Goal: Task Accomplishment & Management: Manage account settings

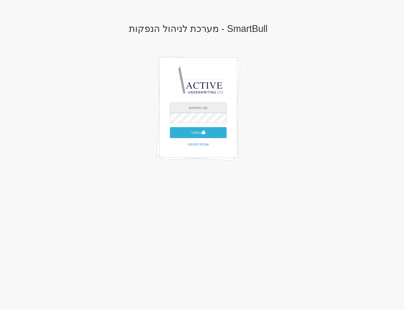
type input "neil@activeu.co.il"
click at [193, 135] on button "התחבר" at bounding box center [198, 132] width 57 height 11
type input "519401"
click at [170, 135] on button "התחבר" at bounding box center [198, 140] width 57 height 11
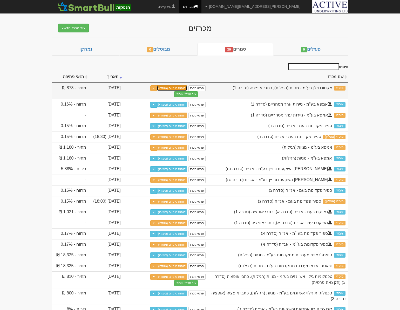
click at [174, 88] on link "דוחות סופיים (מוסדי)" at bounding box center [172, 88] width 31 height 6
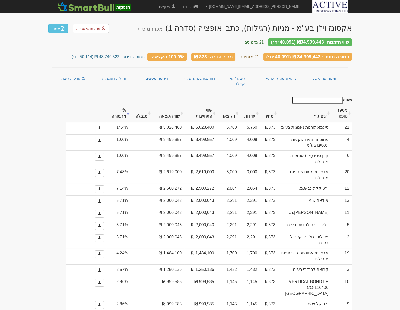
click at [316, 97] on input "חיפוש" at bounding box center [317, 100] width 51 height 7
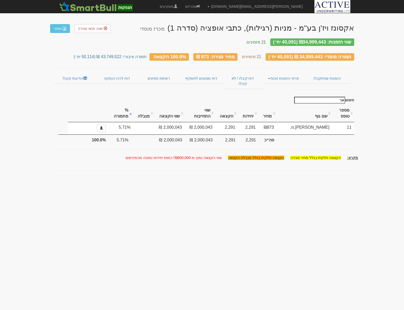
type input "א"
type input "איד"
drag, startPoint x: 330, startPoint y: 90, endPoint x: 353, endPoint y: 90, distance: 23.4
click at [353, 97] on label "חיפוש איד" at bounding box center [323, 100] width 62 height 7
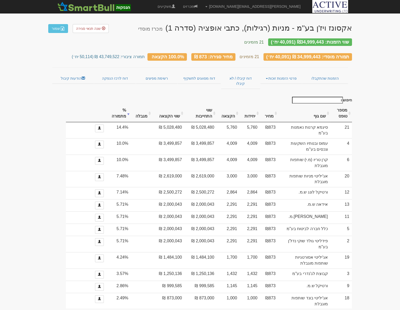
type input "ו"
click at [329, 97] on input "ו" at bounding box center [317, 100] width 51 height 7
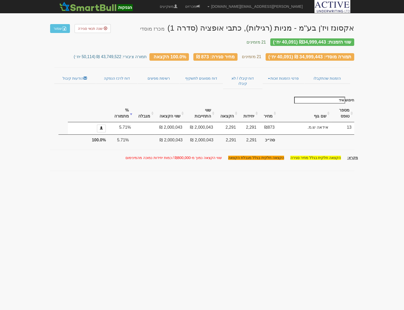
click at [323, 97] on input "איד" at bounding box center [319, 100] width 51 height 7
drag, startPoint x: 326, startPoint y: 89, endPoint x: 353, endPoint y: 91, distance: 26.6
click at [353, 97] on label "חיפוש איד" at bounding box center [323, 100] width 62 height 7
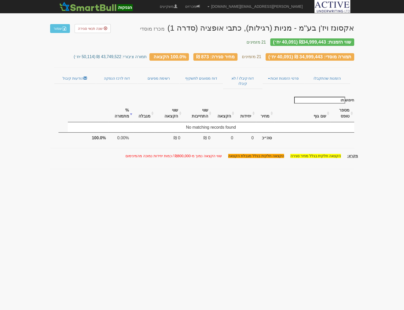
type input "ת"
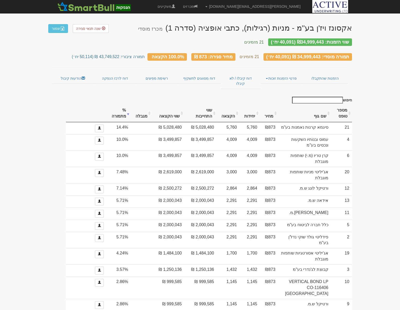
click at [331, 97] on input "חיפוש" at bounding box center [317, 100] width 51 height 7
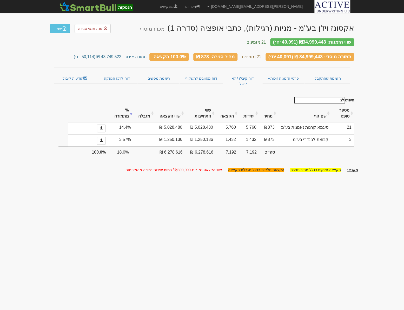
drag, startPoint x: 325, startPoint y: 89, endPoint x: 357, endPoint y: 91, distance: 31.7
click at [357, 91] on body "neil@activeu.co.il הגדרות חשבונות הנפקה תבניות הודעות קיבול X" at bounding box center [202, 155] width 404 height 310
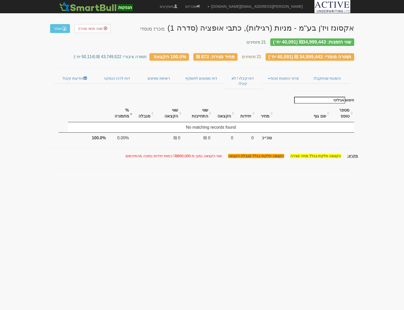
click at [311, 97] on input "אגיליטי" at bounding box center [319, 100] width 51 height 7
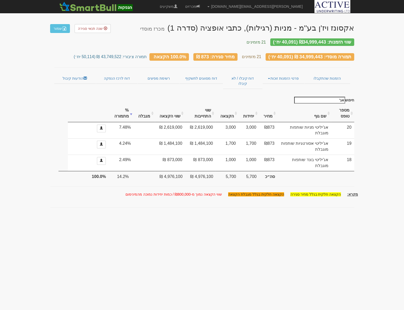
type input "אג'"
drag, startPoint x: 330, startPoint y: 90, endPoint x: 354, endPoint y: 93, distance: 24.6
click at [354, 93] on body "neil@activeu.co.il הגדרות חשבונות הנפקה תבניות הודעות קיבול X" at bounding box center [202, 155] width 404 height 310
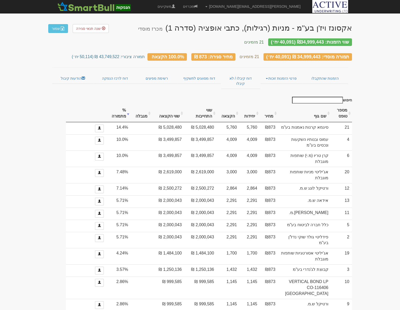
click at [330, 97] on input "חיפוש" at bounding box center [317, 100] width 51 height 7
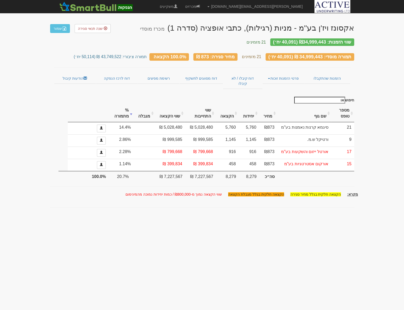
type input "א"
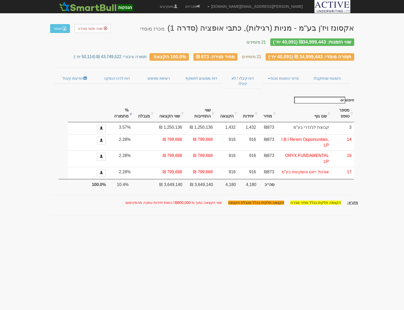
type input "or"
drag, startPoint x: 334, startPoint y: 91, endPoint x: 356, endPoint y: 91, distance: 21.8
click at [356, 91] on body "neil@activeu.co.il הגדרות חשבונות הנפקה תבניות הודעות קיבול X" at bounding box center [202, 155] width 404 height 310
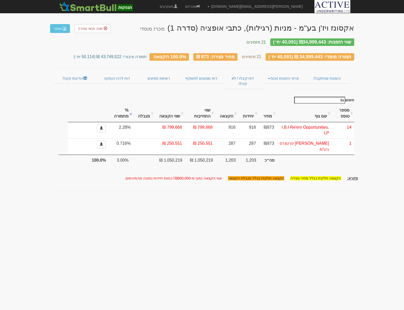
type input "t"
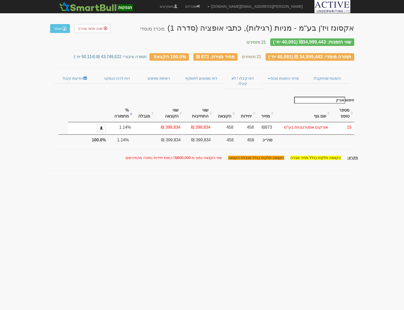
drag, startPoint x: 322, startPoint y: 91, endPoint x: 357, endPoint y: 94, distance: 35.6
click at [357, 94] on body "neil@activeu.co.il הגדרות חשבונות הנפקה תבניות הודעות קיבול X" at bounding box center [202, 155] width 404 height 310
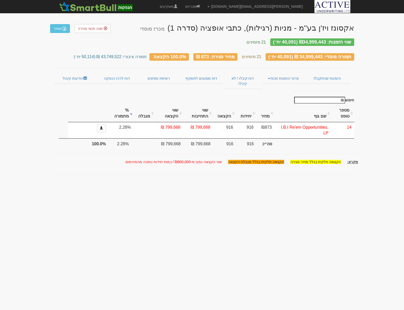
drag, startPoint x: 331, startPoint y: 89, endPoint x: 354, endPoint y: 92, distance: 22.8
click at [354, 92] on body "neil@activeu.co.il הגדרות חשבונות הנפקה תבניות הודעות קיבול X" at bounding box center [202, 155] width 404 height 310
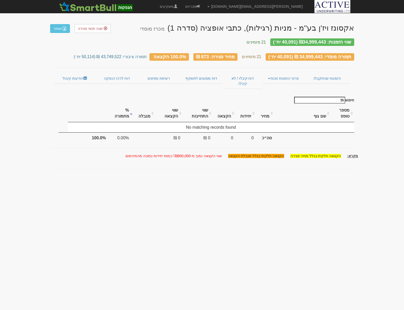
type input "t"
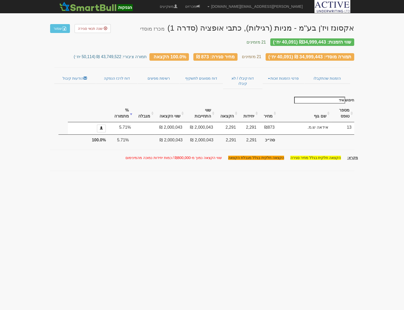
drag, startPoint x: 333, startPoint y: 89, endPoint x: 357, endPoint y: 94, distance: 24.9
click at [357, 94] on body "neil@activeu.co.il הגדרות חשבונות הנפקה תבניות הודעות קיבול X" at bounding box center [202, 155] width 404 height 310
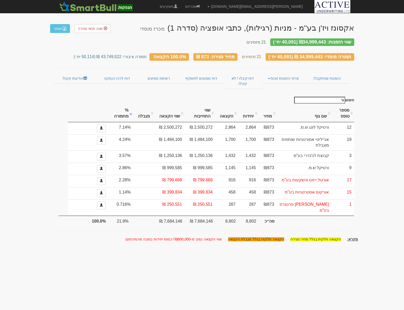
type input "ו"
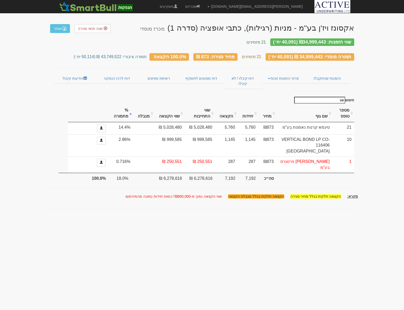
type input "v"
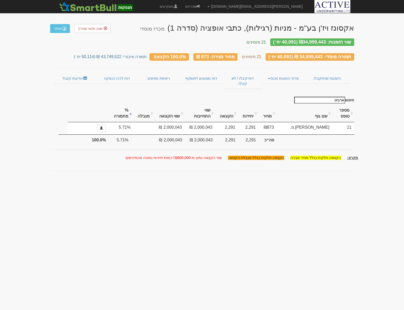
type input "ארביט"
drag, startPoint x: 325, startPoint y: 90, endPoint x: 351, endPoint y: 90, distance: 25.5
click at [351, 97] on label "חיפוש ארביט" at bounding box center [323, 100] width 62 height 7
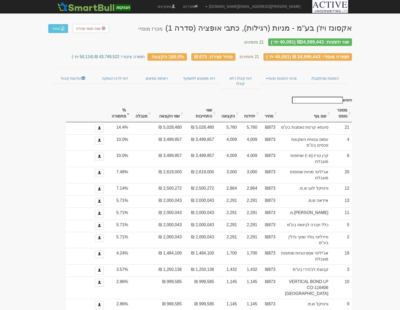
click at [329, 97] on input "חיפוש" at bounding box center [317, 100] width 51 height 7
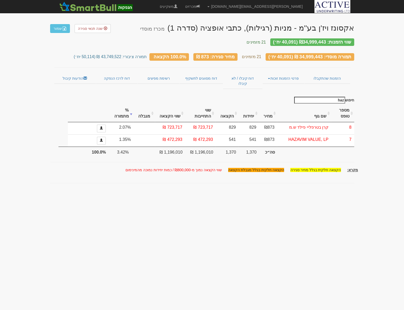
drag, startPoint x: 332, startPoint y: 93, endPoint x: 355, endPoint y: 93, distance: 23.6
click at [355, 93] on body "neil@activeu.co.il הגדרות חשבונות הנפקה תבניות הודעות קיבול X" at bounding box center [202, 155] width 404 height 310
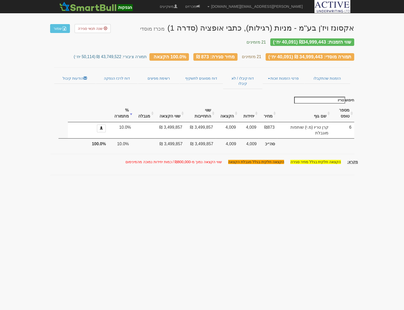
drag, startPoint x: 337, startPoint y: 89, endPoint x: 353, endPoint y: 93, distance: 16.5
click at [353, 97] on label "חיפוש טריו" at bounding box center [323, 100] width 62 height 7
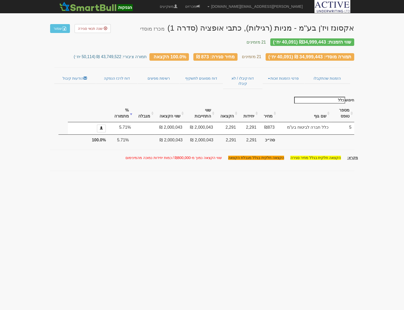
drag, startPoint x: 325, startPoint y: 90, endPoint x: 356, endPoint y: 91, distance: 30.4
click at [356, 91] on body "neil@activeu.co.il הגדרות חשבונות הנפקה תבניות הודעות קיבול X" at bounding box center [202, 155] width 404 height 310
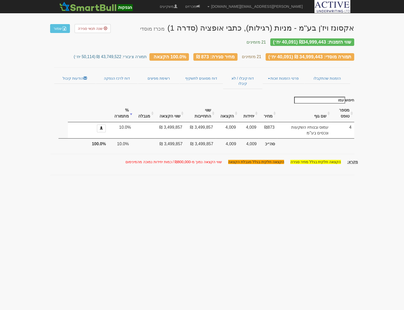
drag, startPoint x: 345, startPoint y: 91, endPoint x: 350, endPoint y: 91, distance: 4.7
click at [350, 97] on label "חיפוש עמו" at bounding box center [323, 100] width 62 height 7
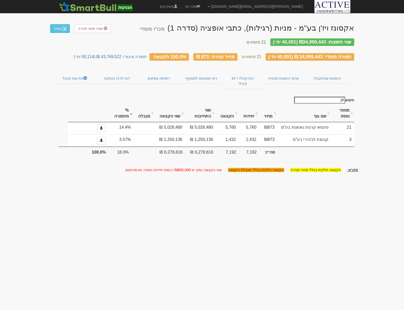
drag, startPoint x: 343, startPoint y: 91, endPoint x: 358, endPoint y: 94, distance: 15.5
click at [358, 94] on body "neil@activeu.co.il הגדרות חשבונות הנפקה תבניות הודעות קיבול X" at bounding box center [202, 155] width 404 height 310
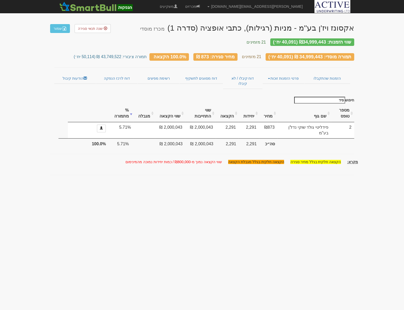
drag, startPoint x: 322, startPoint y: 91, endPoint x: 362, endPoint y: 92, distance: 39.8
click at [362, 92] on body "neil@activeu.co.il הגדרות חשבונות הנפקה תבניות הודעות קיבול X" at bounding box center [202, 155] width 404 height 310
type input "אלמנ"
drag, startPoint x: 326, startPoint y: 91, endPoint x: 349, endPoint y: 91, distance: 23.1
click at [349, 97] on label "חיפוש אלמנ" at bounding box center [323, 100] width 62 height 7
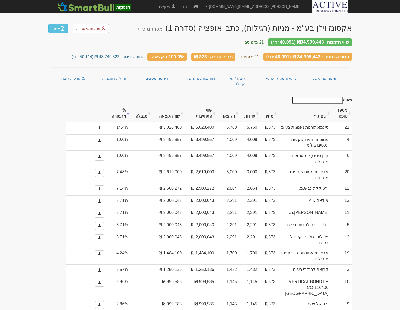
click at [319, 97] on input "חיפוש" at bounding box center [317, 100] width 51 height 7
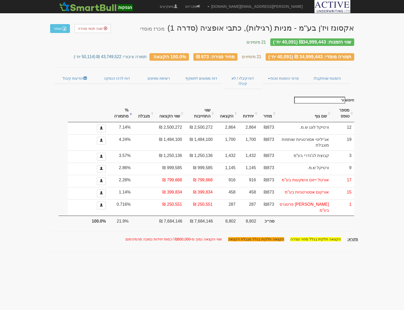
type input "ו"
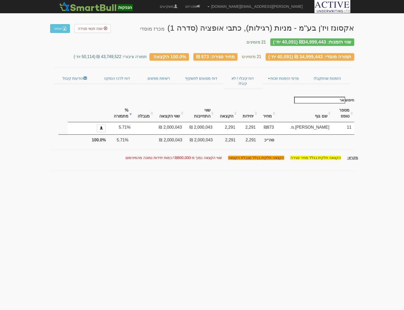
type input "א"
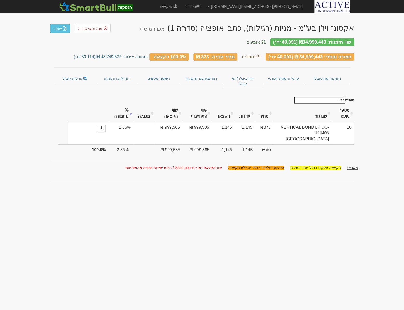
type input "ver"
drag, startPoint x: 333, startPoint y: 91, endPoint x: 355, endPoint y: 90, distance: 22.3
click at [355, 90] on body "neil@activeu.co.il הגדרות חשבונות הנפקה תבניות הודעות קיבול X" at bounding box center [202, 155] width 404 height 310
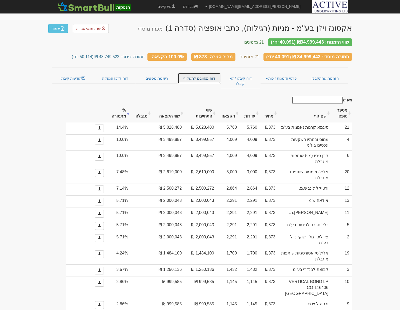
click at [202, 73] on link "דוח מסווגים לתשקיף" at bounding box center [199, 78] width 43 height 11
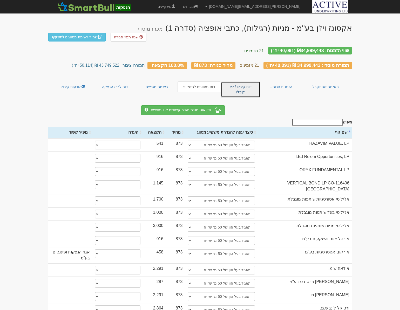
click at [241, 82] on link "דוח קיבלו / לא קיבלו" at bounding box center [240, 90] width 39 height 16
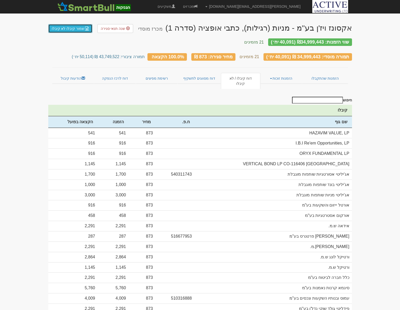
click at [66, 29] on link "שמור קיבלו לא קיבלו" at bounding box center [70, 28] width 44 height 9
click at [191, 75] on link "דוח מסווגים לתשקיף" at bounding box center [199, 78] width 43 height 11
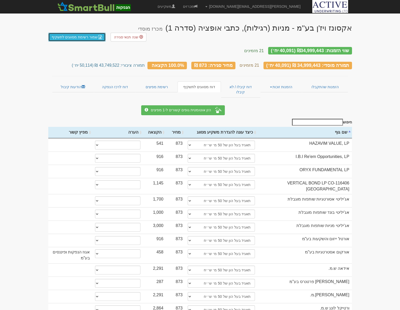
click at [85, 33] on link "שמור רשימת מסווגים לתשקיף" at bounding box center [77, 37] width 58 height 9
drag, startPoint x: 397, startPoint y: 87, endPoint x: 393, endPoint y: 88, distance: 3.9
click at [397, 87] on body "neil@activeu.co.il הגדרות חשבונות הנפקה תבניות הודעות קיבול X" at bounding box center [200, 224] width 400 height 449
click at [202, 7] on link "מכרזים" at bounding box center [190, 6] width 22 height 13
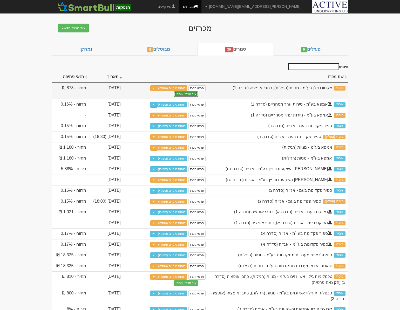
click at [184, 94] on button "צור מכרז ציבורי" at bounding box center [186, 94] width 24 height 6
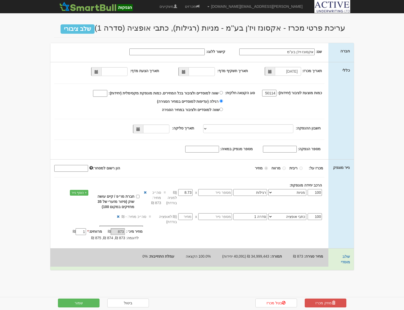
select select "מניות"
select select "כתבי אופציה"
click at [182, 72] on span at bounding box center [183, 71] width 10 height 9
type input "[DATE]"
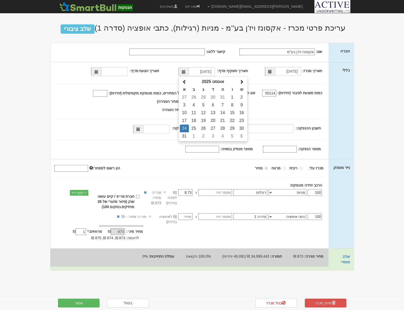
click at [162, 70] on div "תאריך תשקיף מדף: 24/08/2025 אוגוסט 2025 א ב ג ד ה ו ש 27 28 29 30 31 1 2 3 4 5 …" at bounding box center [205, 72] width 93 height 9
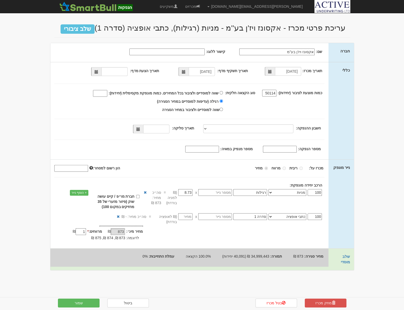
click at [97, 73] on span at bounding box center [97, 72] width 4 height 4
type input "[DATE]"
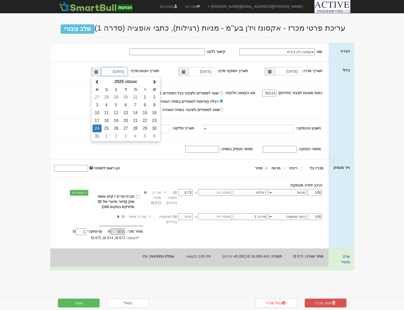
click at [97, 73] on span at bounding box center [97, 72] width 4 height 4
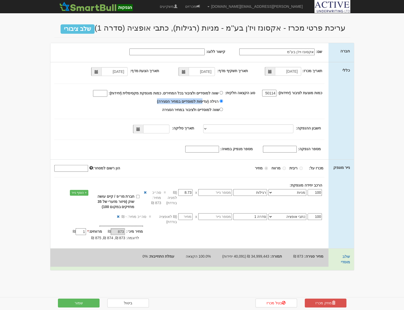
drag, startPoint x: 205, startPoint y: 103, endPoint x: 166, endPoint y: 104, distance: 39.0
click at [166, 104] on div "רגילה (עדיפות למוסדיים במחיר הסגירה)" at bounding box center [190, 102] width 66 height 8
click at [220, 131] on select at bounding box center [248, 128] width 90 height 9
drag, startPoint x: 237, startPoint y: 128, endPoint x: 303, endPoint y: 137, distance: 67.3
click at [237, 128] on select at bounding box center [248, 128] width 90 height 9
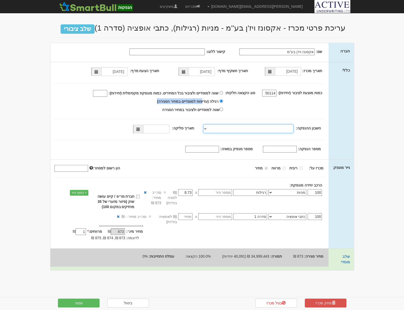
click at [140, 130] on span at bounding box center [138, 130] width 4 height 4
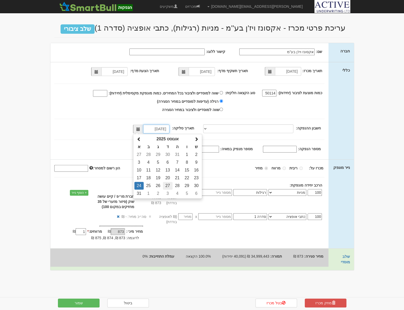
click at [169, 188] on td "27" at bounding box center [168, 186] width 10 height 8
type input "27/08/2025"
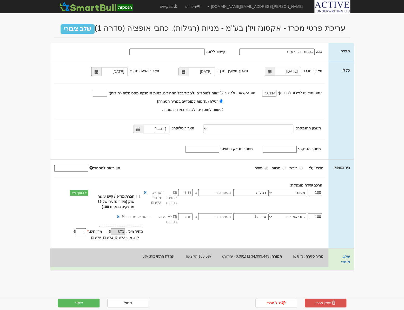
click at [287, 151] on input "מספר הנפקה:" at bounding box center [280, 149] width 34 height 7
click at [216, 149] on input "מספר מנפיק במאיה:" at bounding box center [202, 149] width 34 height 7
click at [273, 150] on input "מספר הנפקה:" at bounding box center [280, 149] width 34 height 7
click at [191, 152] on input "מספר מנפיק במאיה:" at bounding box center [202, 149] width 34 height 7
click at [131, 143] on div "תאריך מכרז: 24/08/2025 תאריך תשקיף מדף: 24/08/2025 24/08/2025 50114" at bounding box center [189, 110] width 278 height 97
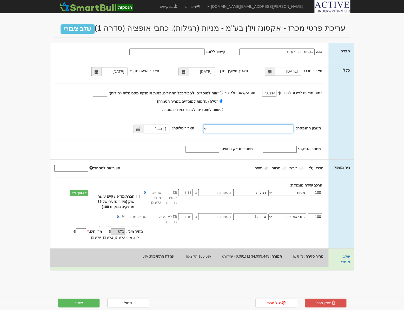
drag, startPoint x: 208, startPoint y: 132, endPoint x: 211, endPoint y: 131, distance: 3.1
click at [208, 132] on select at bounding box center [248, 128] width 90 height 9
drag, startPoint x: 213, startPoint y: 130, endPoint x: 219, endPoint y: 132, distance: 6.4
click at [213, 130] on select at bounding box center [248, 128] width 90 height 9
click at [140, 130] on span at bounding box center [138, 130] width 4 height 4
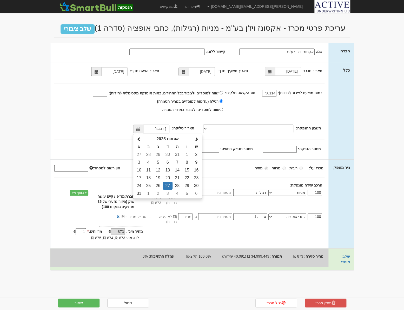
click at [111, 133] on div "חשבון ההנפקה: תאריך סליקה: 27/08/2025 אוגוסט 2025 א ב ג ד ה ו ש 27 28 29 30 31 …" at bounding box center [189, 129] width 278 height 10
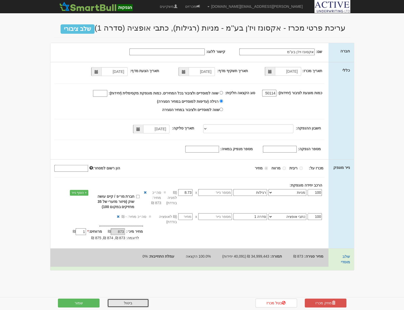
click at [136, 304] on link "ביטול" at bounding box center [128, 303] width 42 height 9
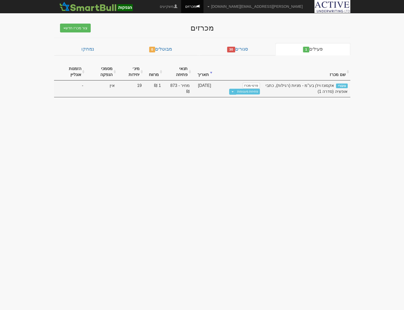
click at [231, 92] on div "פתיחת מעטפות Toggle Dropdown שכפל מכרז" at bounding box center [244, 92] width 32 height 6
click at [233, 92] on button "Toggle Dropdown" at bounding box center [232, 92] width 7 height 6
click at [252, 85] on link "פרטי מכרז" at bounding box center [251, 86] width 17 height 6
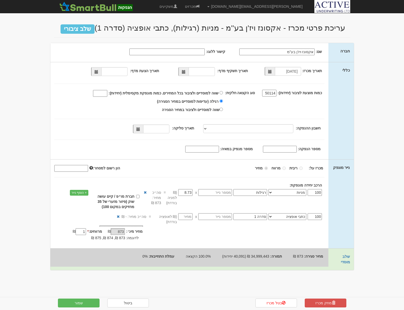
select select "מניות"
select select "כתבי אופציה"
click at [315, 299] on link "מחק מכרז" at bounding box center [326, 303] width 42 height 9
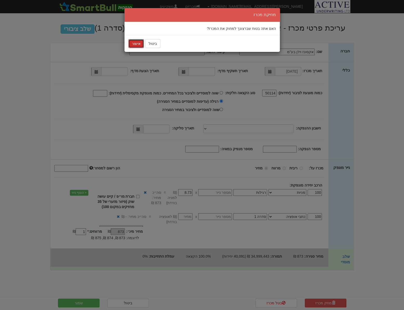
click at [137, 42] on button "אישור" at bounding box center [136, 43] width 16 height 9
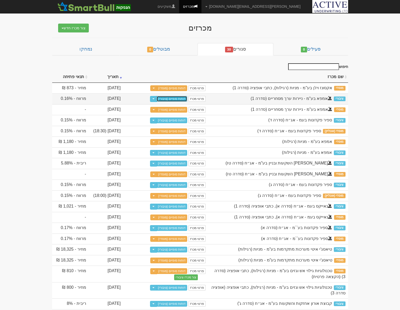
click at [183, 98] on link "דוחות סופיים (ציבורי)" at bounding box center [172, 99] width 31 height 6
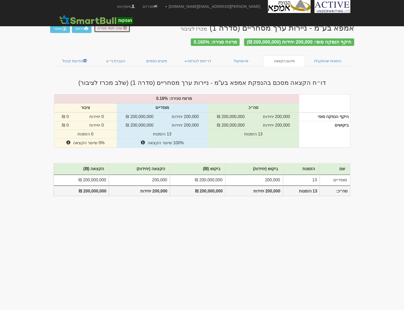
click at [109, 29] on span "שנה תנאי סגירה" at bounding box center [109, 28] width 25 height 4
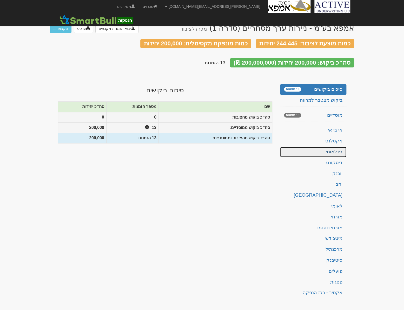
click at [322, 148] on link "בינלאומי" at bounding box center [313, 152] width 66 height 10
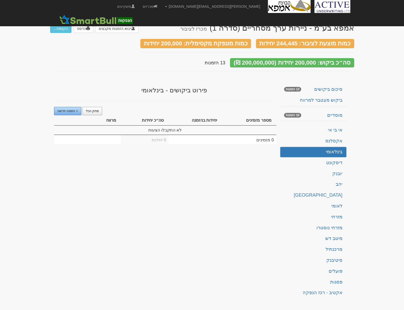
click at [68, 107] on link "+ הזמנה חדשה" at bounding box center [68, 111] width 28 height 8
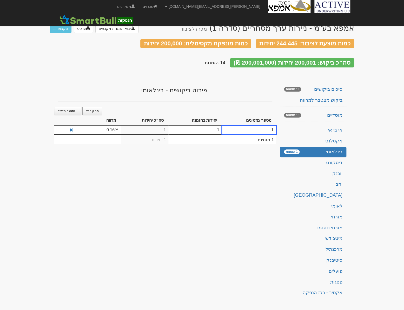
click at [260, 126] on td "1" at bounding box center [249, 130] width 54 height 9
click at [209, 130] on td "1" at bounding box center [195, 130] width 54 height 9
click at [257, 127] on td "1" at bounding box center [249, 131] width 54 height 10
click at [329, 205] on link "לאומי" at bounding box center [313, 206] width 66 height 10
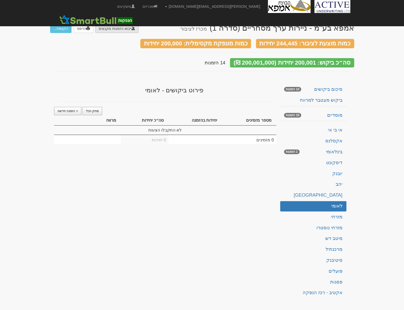
click at [63, 29] on button "הקצאה..." at bounding box center [61, 28] width 22 height 9
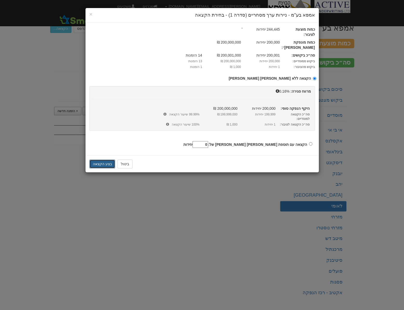
click at [103, 160] on button "בצע הקצאה" at bounding box center [102, 164] width 26 height 9
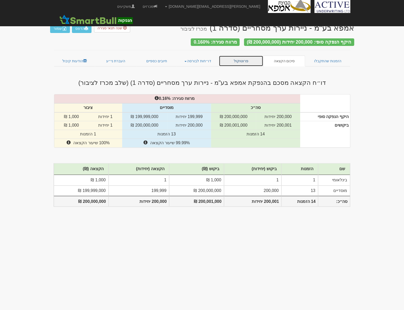
click at [241, 59] on link "פרוטוקול" at bounding box center [241, 61] width 45 height 11
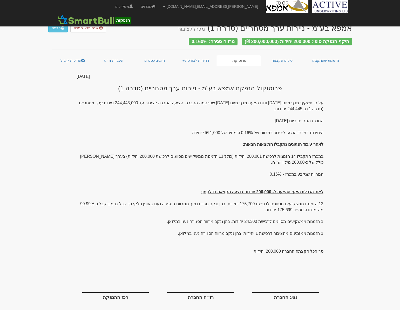
click at [313, 97] on div "[DATE] פרוטוקול הנפקת אמפא בע"מ - ניירות ערך מסחריים (סדרה 1) על פי תשקיף מדף מ…" at bounding box center [200, 203] width 247 height 259
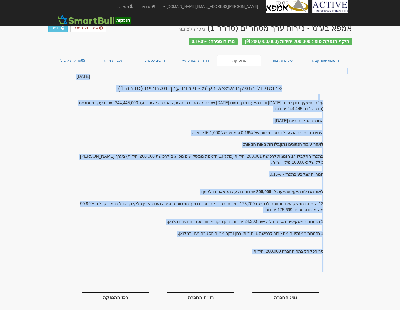
drag, startPoint x: 325, startPoint y: 100, endPoint x: 170, endPoint y: 273, distance: 232.1
click at [170, 273] on div "אמפא בע"מ - ניירות ערך מסחריים (סדרה 1) מכרז לציבור הדפס שנה תנאי סגירה היקף הנ…" at bounding box center [200, 175] width 304 height 315
click at [173, 147] on div "על פי תשקיף מדף מיום [DATE] ודוח הצעת מדף מיום [DATE] שפרסמה החברה, הציעה החברה…" at bounding box center [200, 210] width 247 height 221
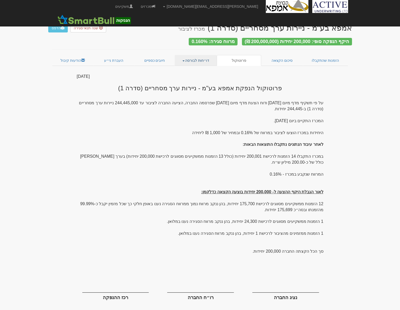
click at [185, 61] on span at bounding box center [184, 61] width 2 height 1
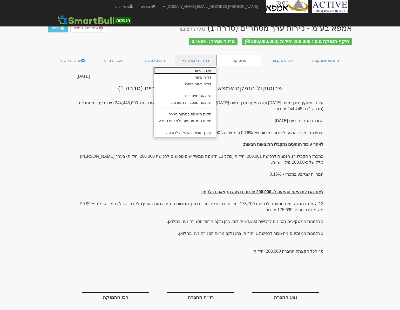
click at [195, 68] on link "מכתב פיזור" at bounding box center [185, 70] width 63 height 7
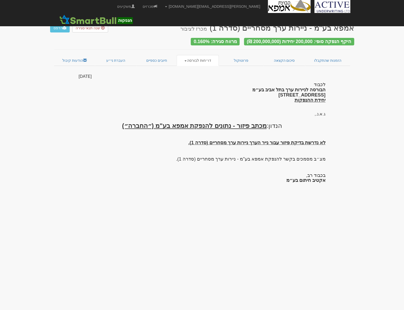
click at [203, 148] on div "05 אוגוסט 2025 לכבוד הבורסה לניירות ערך בתל אביב בע״מ רחוב אחוזת בית 2, תל אביב…" at bounding box center [202, 130] width 247 height 112
click at [269, 148] on div "05 אוגוסט 2025 לכבוד הבורסה לניירות ערך בתל אביב בע״מ רחוב אחוזת בית 2, תל אביב…" at bounding box center [202, 130] width 247 height 112
drag, startPoint x: 332, startPoint y: 81, endPoint x: 242, endPoint y: 172, distance: 128.6
click at [242, 172] on div "אמפא בע"מ - ניירות ערך מסחריים (סדרה 1) מכרז לציבור הדפס שנה תנאי סגירה היקף הנ…" at bounding box center [202, 102] width 304 height 168
click at [242, 173] on h4 "בכבוד רב, אקטיב חיתום בע״מ" at bounding box center [202, 178] width 247 height 10
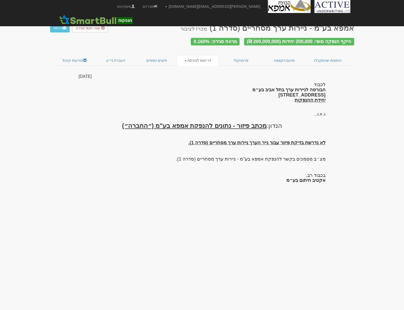
click at [235, 157] on h4 "מצ״ב מסמכים בקשר להנפקת אמפא בע"מ - ניירות ערך מסחריים (סדרה 1)." at bounding box center [202, 159] width 247 height 5
click at [161, 6] on link "מכרזים" at bounding box center [150, 6] width 22 height 13
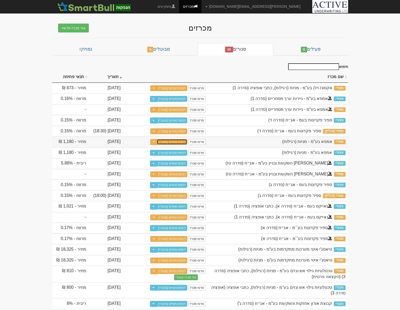
click at [171, 145] on link "דוחות סופיים (מוסדי)" at bounding box center [172, 142] width 31 height 6
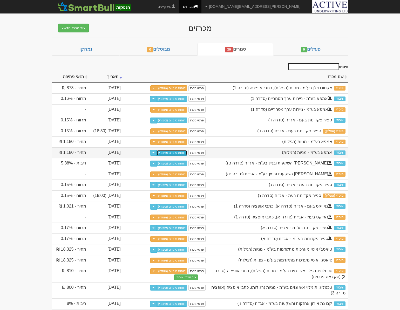
click at [179, 156] on link "דוחות סופיים (ציבורי)" at bounding box center [172, 153] width 31 height 6
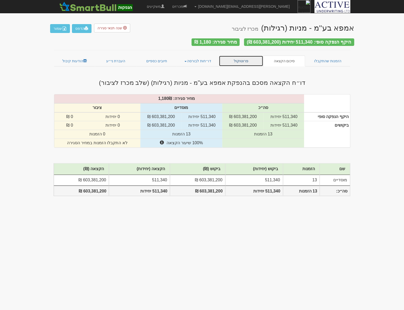
click at [240, 62] on link "פרוטוקול" at bounding box center [241, 61] width 45 height 11
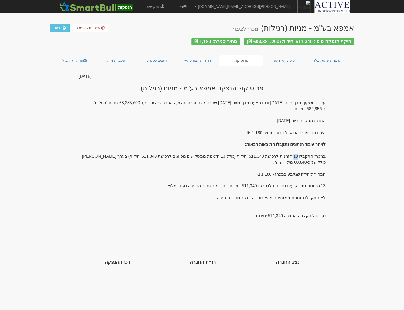
drag, startPoint x: 299, startPoint y: 154, endPoint x: 296, endPoint y: 154, distance: 3.4
click at [296, 154] on div "על פי תשקיף מדף מיום 29/5/2025 ודוח הצעת מדף מיום 10/7/2025 שפרסמה החברה, הציעה…" at bounding box center [202, 192] width 247 height 185
click at [185, 59] on link "דו״חות לבורסה" at bounding box center [198, 60] width 42 height 11
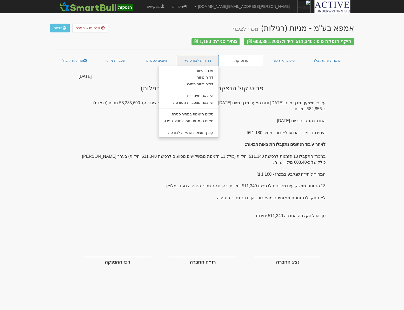
click at [152, 30] on div "אמפא בע''מ - מניות (רגילות) מכרז לציבור הדפס שנה תנאי סגירה" at bounding box center [202, 25] width 304 height 14
click at [189, 60] on link "דו״חות לבורסה" at bounding box center [198, 60] width 42 height 11
click at [208, 76] on link "דו״ח פיזור" at bounding box center [188, 77] width 60 height 7
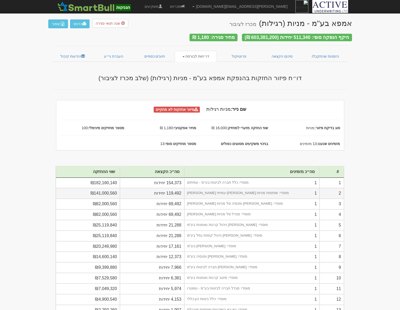
scroll to position [7, 0]
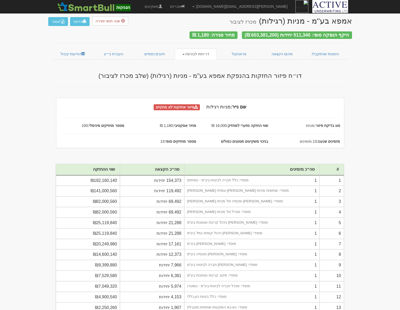
click at [197, 55] on link "דו״חות לבורסה" at bounding box center [196, 54] width 42 height 11
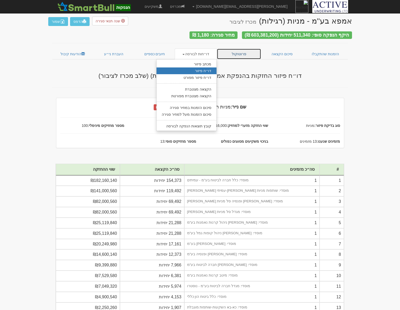
click at [232, 53] on link "פרוטוקול" at bounding box center [239, 54] width 45 height 11
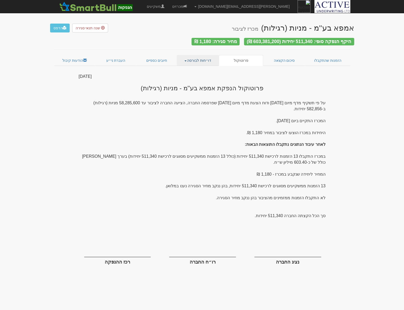
click at [190, 58] on link "דו״חות לבורסה" at bounding box center [198, 60] width 42 height 11
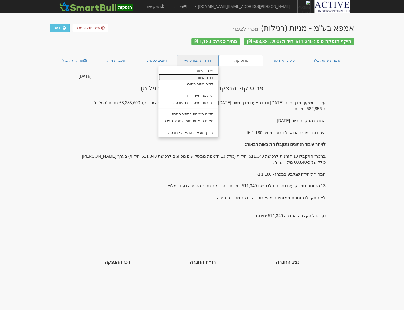
click at [200, 76] on link "דו״ח פיזור" at bounding box center [188, 77] width 60 height 7
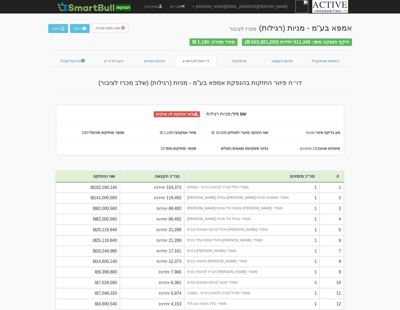
click at [188, 57] on link "דו״חות לבורסה" at bounding box center [196, 61] width 42 height 11
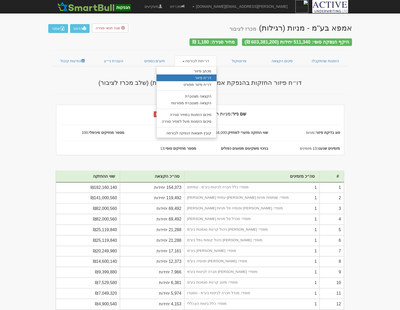
click at [193, 76] on link "דו״ח פיזור" at bounding box center [187, 78] width 60 height 7
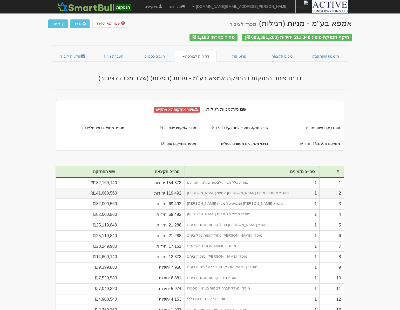
scroll to position [7, 0]
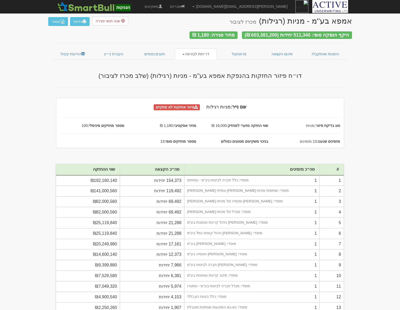
click at [184, 54] on span at bounding box center [184, 54] width 2 height 1
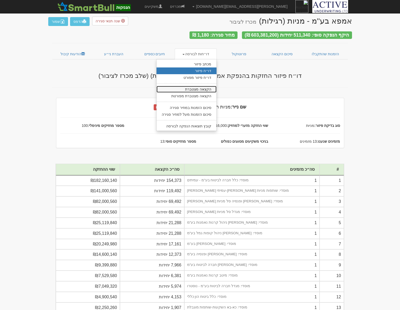
click at [191, 86] on link "הקצאה מצטברת" at bounding box center [187, 89] width 60 height 7
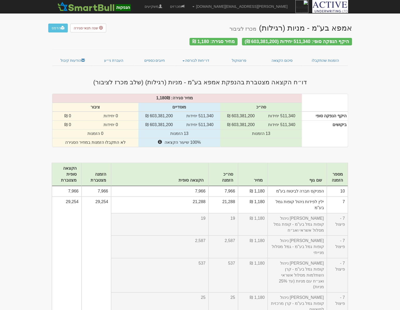
scroll to position [23, 0]
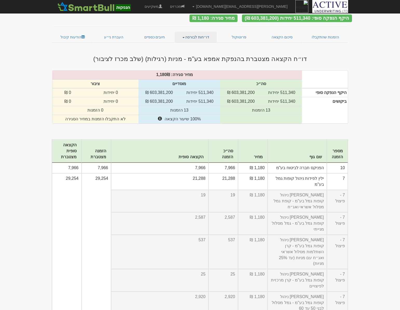
click at [199, 35] on link "דו״חות לבורסה" at bounding box center [196, 37] width 42 height 11
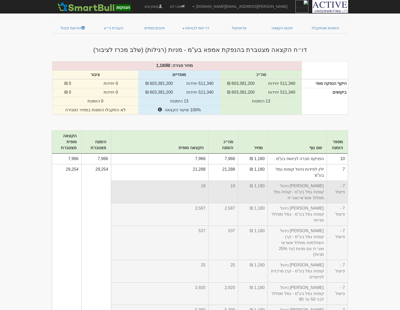
scroll to position [0, 0]
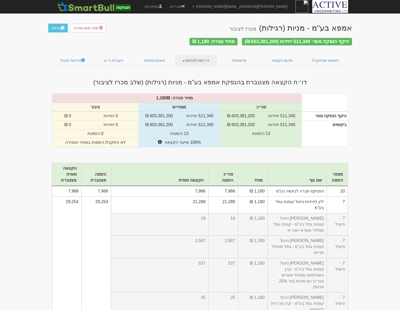
click at [191, 55] on link "דו״חות לבורסה" at bounding box center [196, 60] width 42 height 11
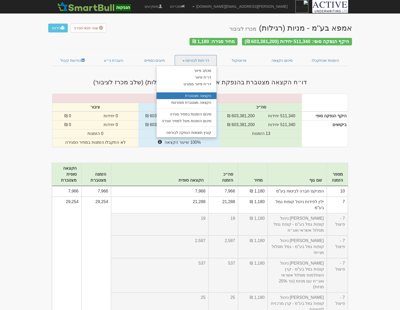
click at [196, 92] on link "הקצאה מצטברת" at bounding box center [187, 95] width 60 height 7
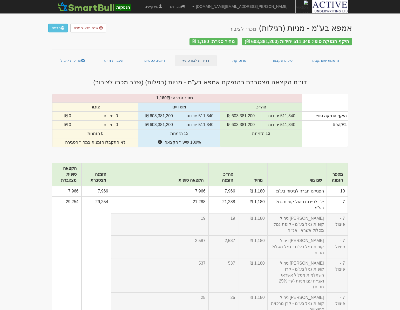
click at [187, 57] on link "דו״חות לבורסה" at bounding box center [196, 60] width 42 height 11
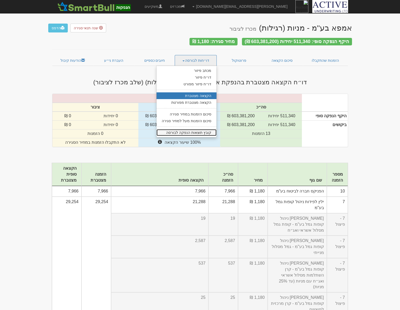
click at [181, 132] on link "קובץ תוצאות הנפקה לבורסה" at bounding box center [187, 132] width 60 height 7
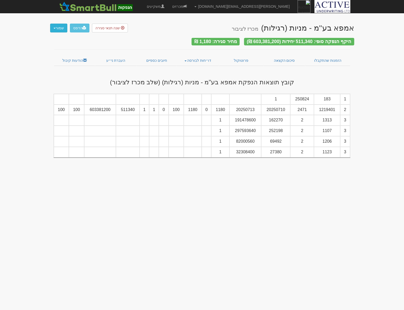
click at [53, 30] on button "שמור" at bounding box center [58, 28] width 17 height 9
click at [172, 29] on div "אמפא בע''מ - מניות (רגילות) מכרז לציבור הדפס שמור כל סוגי הקבצים קובץ tase קובץ…" at bounding box center [202, 25] width 304 height 14
click at [186, 61] on span at bounding box center [185, 61] width 2 height 1
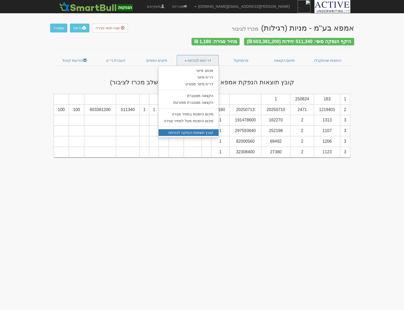
click at [151, 32] on div "היקף הנפקה סופי: 511,340 יחידות (603,381,200 ₪) מחיר סגירה: 1,180 ₪" at bounding box center [202, 38] width 304 height 12
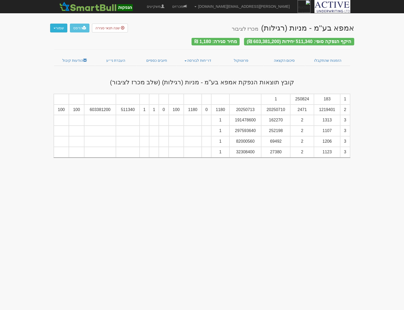
click at [53, 27] on button "שמור" at bounding box center [58, 28] width 17 height 9
click at [38, 74] on body "neil@activeu.co.il הגדרות חשבונות הנפקה תבניות הודעות קיבול" at bounding box center [202, 155] width 404 height 310
click at [66, 59] on link "הודעות קיבול" at bounding box center [74, 60] width 41 height 11
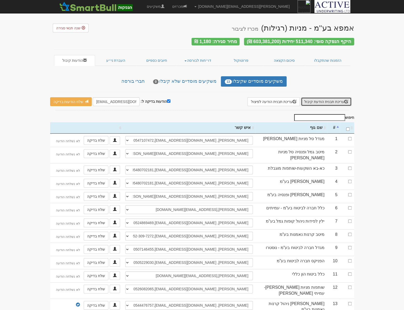
click at [330, 99] on button "עריכת תבנית הודעת קיבול" at bounding box center [326, 101] width 51 height 9
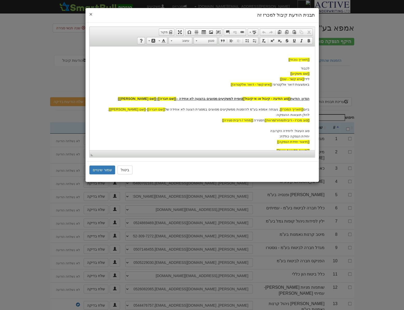
drag, startPoint x: 90, startPoint y: 13, endPoint x: 97, endPoint y: 22, distance: 11.8
click at [90, 13] on span "×" at bounding box center [90, 14] width 3 height 6
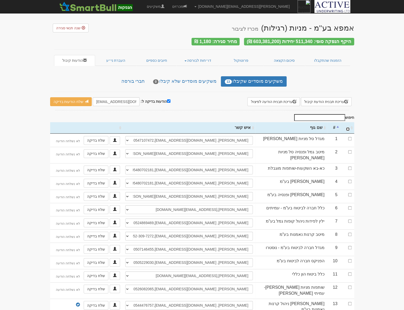
click at [346, 128] on input "\a : activate to sort column ascending" at bounding box center [347, 129] width 3 height 3
checkbox input "true"
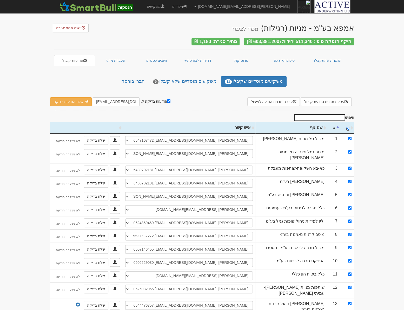
checkbox input "true"
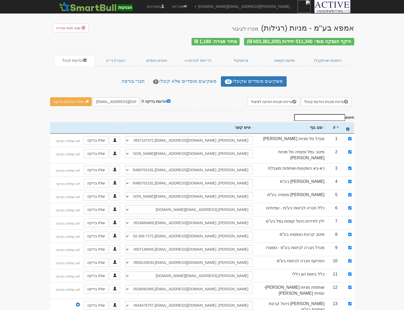
checkbox input "true"
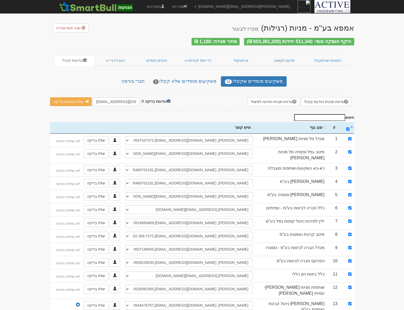
click at [167, 99] on input "הודעות בדיקה ל:" at bounding box center [168, 100] width 3 height 3
click at [173, 99] on input "הודעות בדיקה ל:" at bounding box center [174, 100] width 3 height 3
checkbox input "true"
click at [138, 79] on link "חברי בורסה" at bounding box center [132, 81] width 31 height 10
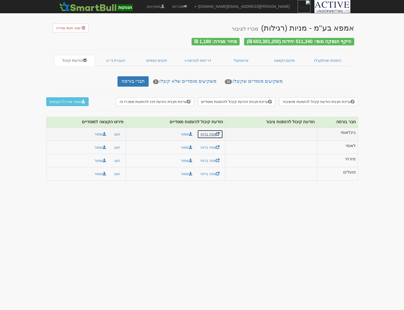
click at [208, 132] on link "צפה בדוח" at bounding box center [210, 134] width 26 height 9
click at [307, 99] on button "עריכת תבנית הודעת קיבול להזמנות מהציבור" at bounding box center [318, 101] width 79 height 9
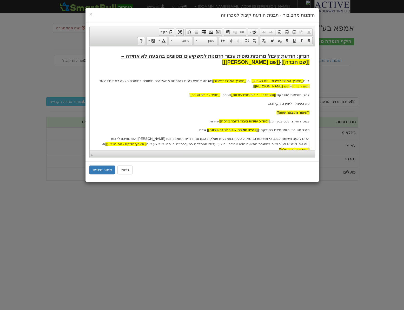
scroll to position [28, 0]
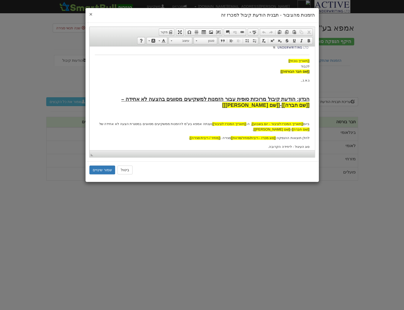
click at [91, 13] on span "×" at bounding box center [90, 14] width 3 height 6
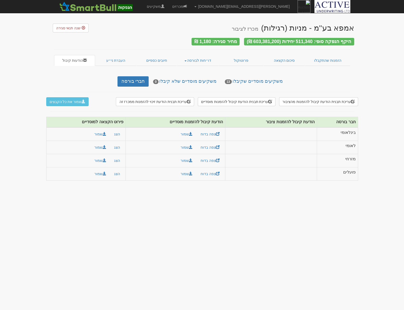
scroll to position [0, 0]
click at [251, 102] on button "עריכת תבנית הודעת קיבול להזמנות מוסדיים" at bounding box center [237, 101] width 78 height 9
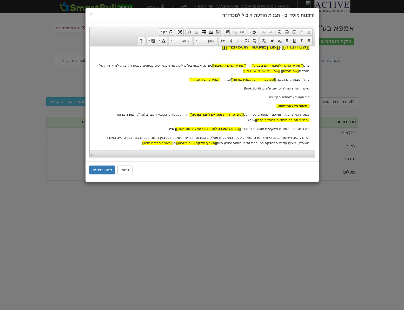
scroll to position [94, 0]
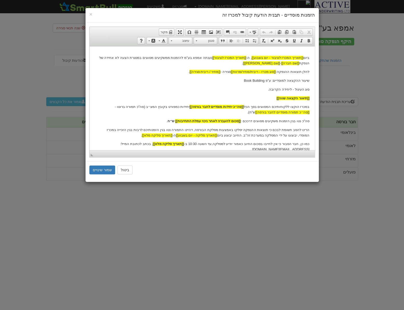
click at [229, 91] on p "סוג העיגול - ליחידה הקרובה." at bounding box center [202, 89] width 215 height 5
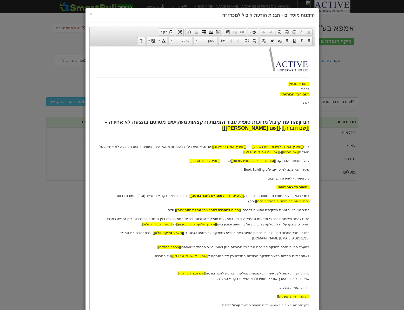
scroll to position [0, 0]
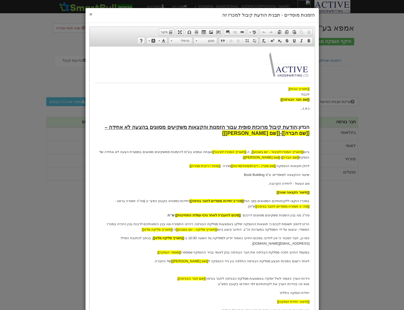
click at [92, 14] on span "×" at bounding box center [90, 14] width 3 height 6
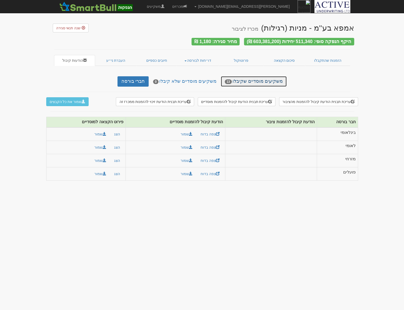
click at [243, 79] on link "משקיעים מוסדיים שקיבלו 13" at bounding box center [254, 81] width 66 height 10
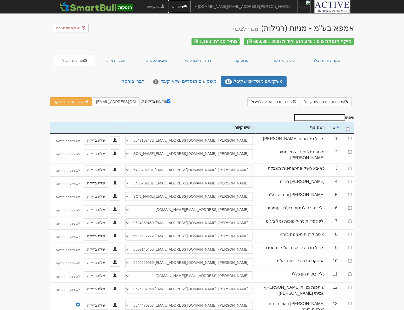
click at [190, 9] on link "מכרזים" at bounding box center [179, 6] width 22 height 13
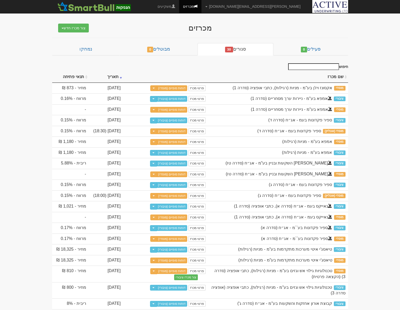
click at [165, 27] on div "מכרזים" at bounding box center [200, 28] width 203 height 9
click at [157, 88] on button "Toggle Dropdown" at bounding box center [153, 88] width 7 height 6
click at [142, 68] on div "חיפוש שם מכרז תאריך תנאי פתיחה מוסדי" at bounding box center [200, 254] width 296 height 382
click at [192, 89] on link "פרטי מכרז" at bounding box center [197, 88] width 17 height 6
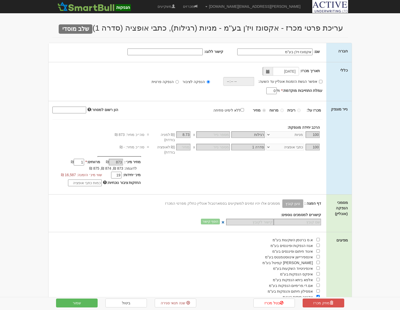
select select "מניות"
select select "כתבי אופציה"
click at [190, 51] on input "קישור ללוגו:" at bounding box center [165, 52] width 75 height 7
paste input "file:///C:/Users/Neil%20Fishbein/Desktop/%D7%9C%D7%95%D7%92%D7%95.pdf"
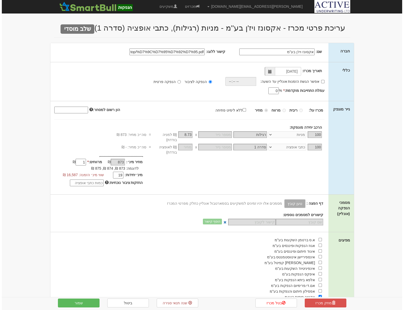
scroll to position [0, -60]
type input "file:///C:/Users/Neil%20Fishbein/Desktop/%D7%9C%D7%95%D7%92%D7%95.pdf"
click at [75, 305] on button "שמור" at bounding box center [77, 303] width 42 height 9
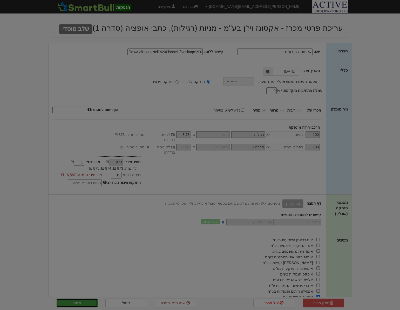
scroll to position [0, 0]
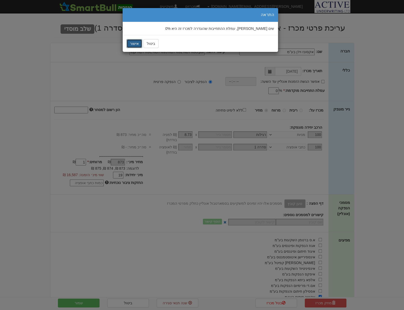
click at [134, 43] on button "אישור" at bounding box center [134, 43] width 16 height 9
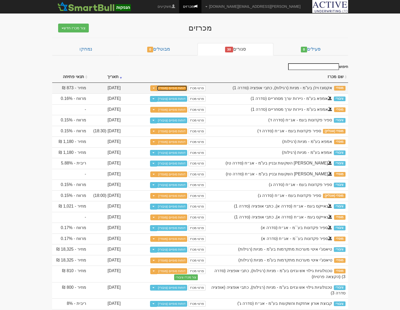
click at [183, 88] on link "דוחות סופיים (מוסדי)" at bounding box center [172, 88] width 31 height 6
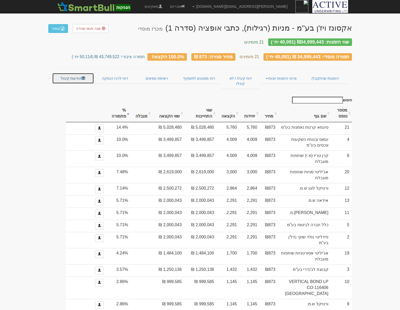
click at [81, 75] on link "הודעות קיבול" at bounding box center [73, 78] width 42 height 11
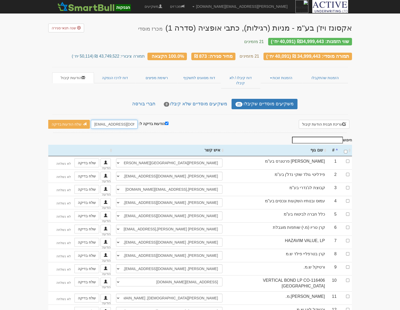
drag, startPoint x: 101, startPoint y: 115, endPoint x: 93, endPoint y: 114, distance: 8.3
click at [93, 120] on input "hitum@activeu.co.il" at bounding box center [114, 124] width 47 height 9
type input "[PERSON_NAME][EMAIL_ADDRESS][DOMAIN_NAME]"
click at [348, 173] on input "checkbox" at bounding box center [347, 174] width 3 height 3
checkbox input "true"
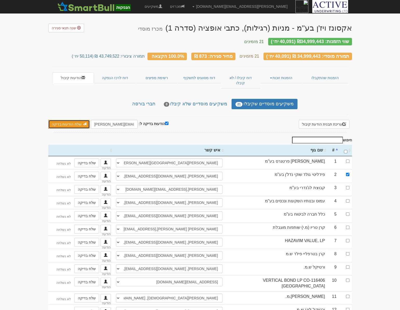
click at [71, 120] on link "שלח הודעות בדיקה" at bounding box center [69, 124] width 42 height 9
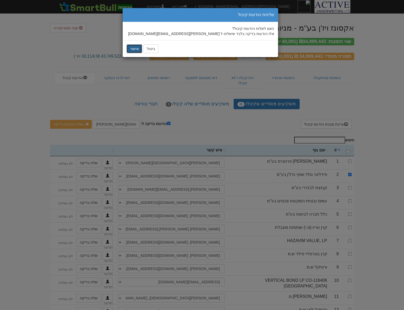
click at [131, 50] on button "אישור" at bounding box center [134, 48] width 16 height 9
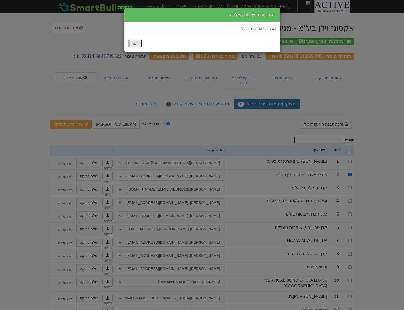
click at [137, 42] on button "סגור" at bounding box center [135, 43] width 14 height 9
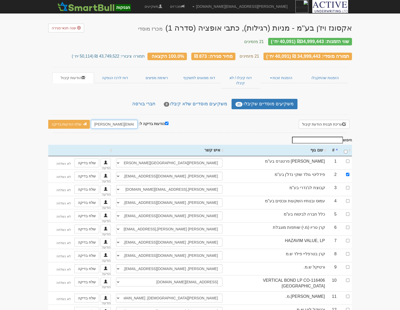
drag, startPoint x: 98, startPoint y: 114, endPoint x: 93, endPoint y: 115, distance: 5.5
click at [93, 120] on input "[PERSON_NAME][EMAIL_ADDRESS][DOMAIN_NAME]" at bounding box center [114, 124] width 47 height 9
click at [65, 120] on link "שלח הודעות בדיקה" at bounding box center [69, 124] width 42 height 9
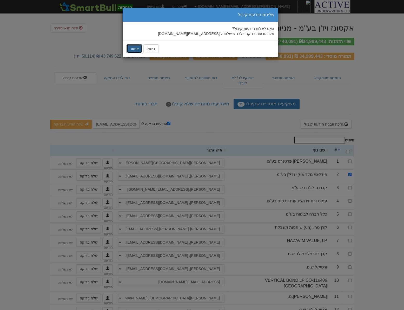
click at [132, 49] on button "אישור" at bounding box center [134, 48] width 16 height 9
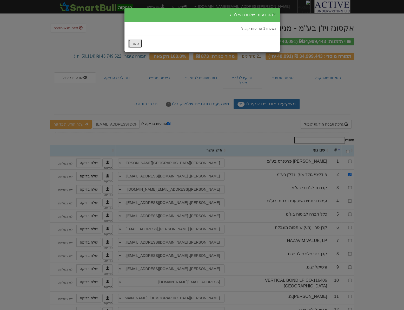
click at [136, 43] on button "סגור" at bounding box center [135, 43] width 14 height 9
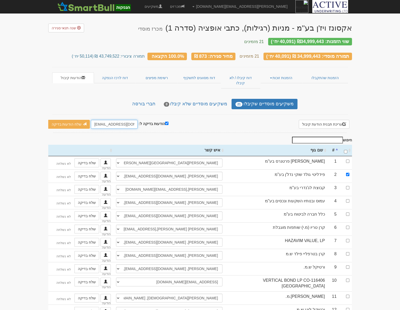
drag, startPoint x: 99, startPoint y: 115, endPoint x: 93, endPoint y: 115, distance: 6.5
click at [93, 120] on input "omri@activeu.co.il" at bounding box center [114, 124] width 47 height 9
type input "eran@activeu.co.il"
click at [78, 120] on link "שלח הודעות בדיקה" at bounding box center [69, 124] width 42 height 9
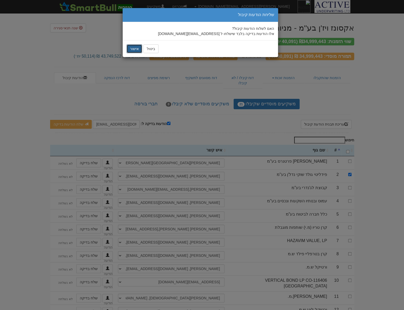
click at [135, 46] on button "אישור" at bounding box center [134, 48] width 16 height 9
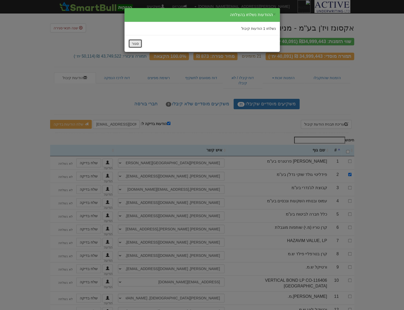
click at [135, 45] on button "סגור" at bounding box center [135, 43] width 14 height 9
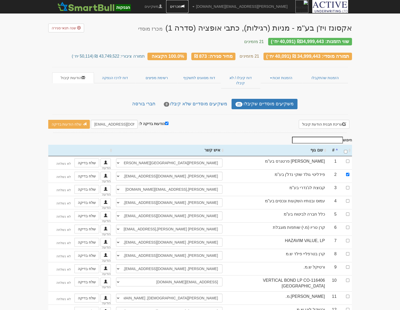
click at [185, 8] on span at bounding box center [183, 6] width 4 height 4
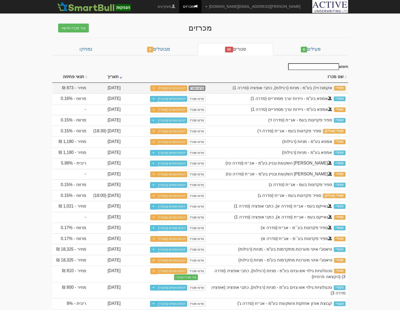
click at [193, 87] on link "פרטי מכרז" at bounding box center [197, 88] width 17 height 6
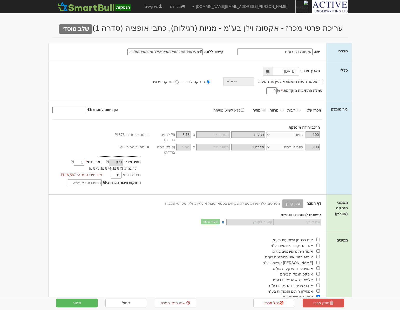
select select "מניות"
select select "כתבי אופציה"
click at [182, 51] on input "file:///C:/Users/Neil%20Fishbein/Desktop/%D7%9C%D7%95%D7%92%D7%95.pdf" at bounding box center [165, 52] width 75 height 7
drag, startPoint x: 199, startPoint y: 52, endPoint x: 89, endPoint y: 52, distance: 110.1
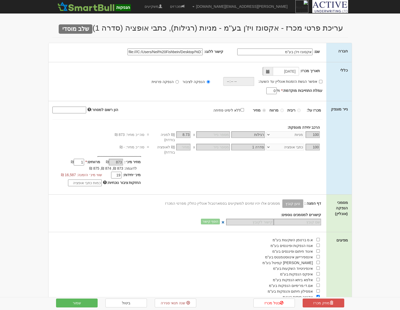
click at [89, 52] on div "שם: אקסונז ויז'ן בע''מ קישור ללוגו:" at bounding box center [185, 52] width 272 height 8
type input "df"
drag, startPoint x: 191, startPoint y: 52, endPoint x: 213, endPoint y: 54, distance: 22.6
click at [213, 49] on div "קישור ללוגו: df" at bounding box center [185, 49] width 272 height 0
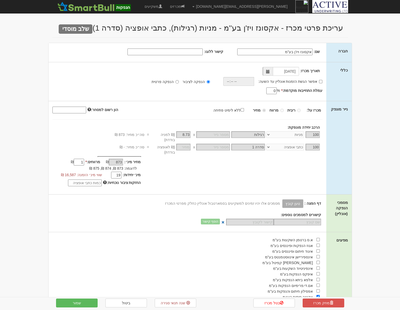
paste input "file:///C:/Users/Neil%20Fishbein/Desktop/%D7%9C%D7%95%D7%92%D7%95-%D7%90%D7%A7%…"
type input "file:///C:/Users/Neil%20Fishbein/Desktop/%D7%9C%D7%95%D7%92%D7%95-%D7%90%D7%A7%…"
click at [79, 302] on button "שמור" at bounding box center [77, 303] width 42 height 9
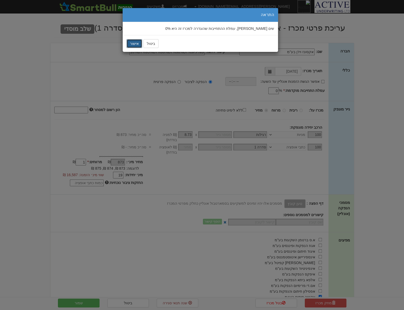
click at [138, 42] on button "אישור" at bounding box center [134, 43] width 16 height 9
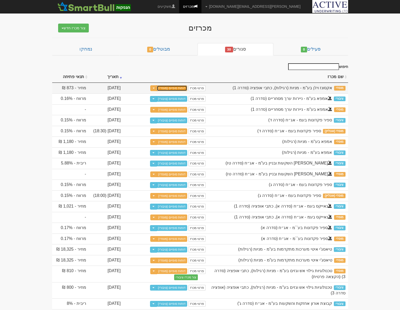
click at [171, 88] on link "דוחות סופיים (מוסדי)" at bounding box center [172, 88] width 31 height 6
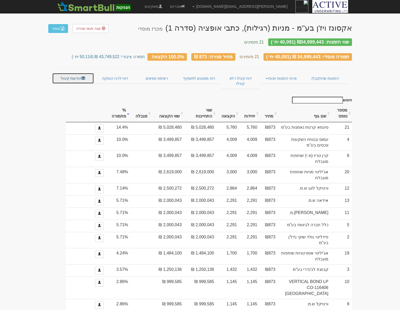
click at [70, 73] on link "הודעות קיבול" at bounding box center [73, 78] width 42 height 11
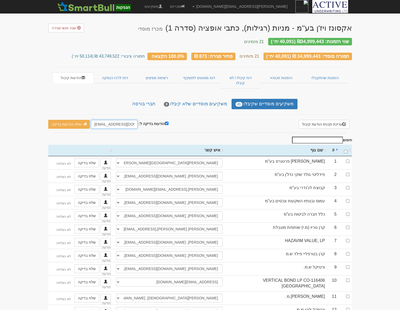
drag, startPoint x: 101, startPoint y: 115, endPoint x: 92, endPoint y: 115, distance: 8.8
click at [92, 120] on input "hitum@activeu.co.il" at bounding box center [114, 124] width 47 height 9
type input "[PERSON_NAME][EMAIL_ADDRESS][DOMAIN_NAME]"
click at [348, 160] on input "checkbox" at bounding box center [347, 161] width 3 height 3
checkbox input "true"
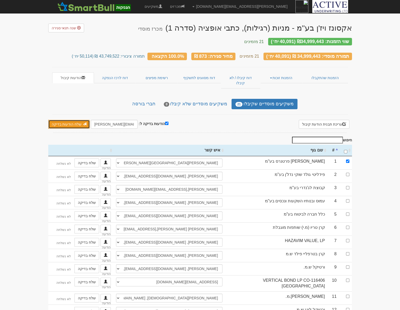
click at [70, 120] on link "שלח הודעות בדיקה" at bounding box center [69, 124] width 42 height 9
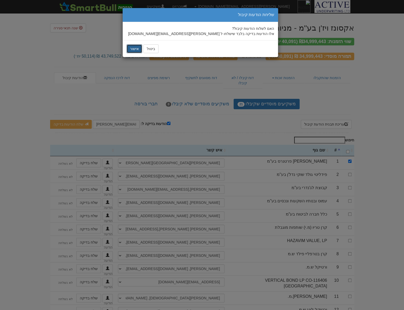
click at [129, 50] on button "אישור" at bounding box center [134, 48] width 16 height 9
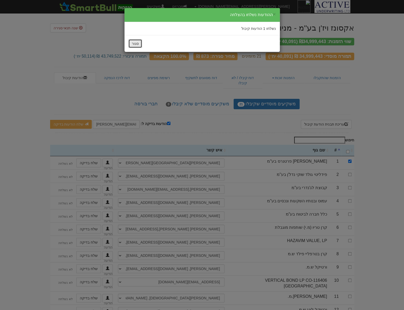
click at [135, 45] on button "סגור" at bounding box center [135, 43] width 14 height 9
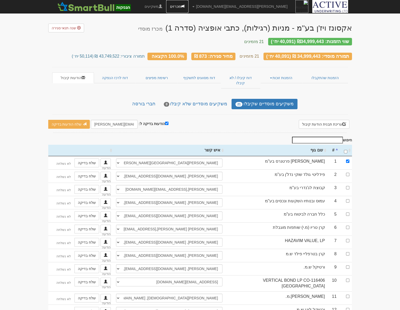
click at [189, 5] on link "מכרזים" at bounding box center [177, 6] width 22 height 13
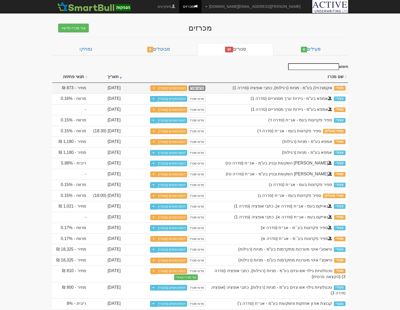
click at [192, 88] on link "פרטי מכרז" at bounding box center [197, 88] width 17 height 6
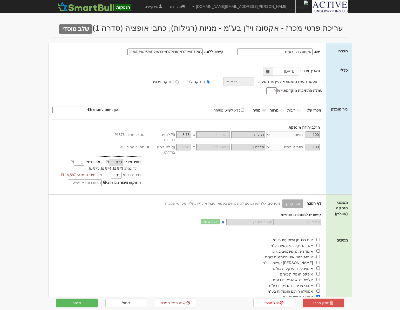
select select "מניות"
select select "כתבי אופציה"
drag, startPoint x: 190, startPoint y: 52, endPoint x: 72, endPoint y: 50, distance: 118.2
click at [72, 50] on div "שם: אקסונז ויז'ן בע''מ קישור ללוגו:" at bounding box center [185, 52] width 272 height 8
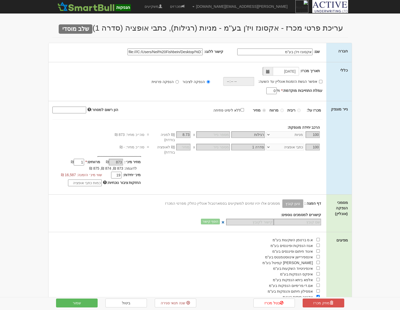
type input "G"
drag, startPoint x: 196, startPoint y: 52, endPoint x: 220, endPoint y: 54, distance: 23.9
click at [218, 49] on div "קישור ללוגו: G" at bounding box center [185, 49] width 272 height 0
click at [183, 52] on input "קישור ללוגו:" at bounding box center [165, 52] width 75 height 7
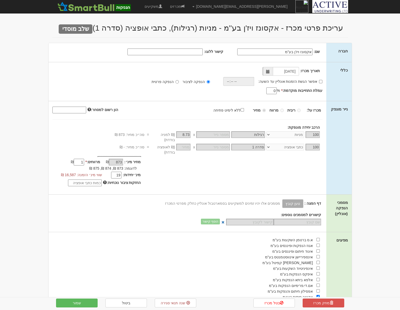
click at [188, 51] on input "קישור ללוגו:" at bounding box center [165, 52] width 75 height 7
paste input "file:///Z:/%D7%97%D7%91%D7%A8%D7%95%D7%AA/%D7%90/%D7%90%D7%A7%D7%A1%D7%95%D7%A0…"
type input "file:///Z:/%D7%97%D7%91%D7%A8%D7%95%D7%AA/%D7%90/%D7%90%D7%A7%D7%A1%D7%95%D7%A0…"
click at [73, 304] on button "שמור" at bounding box center [77, 303] width 42 height 9
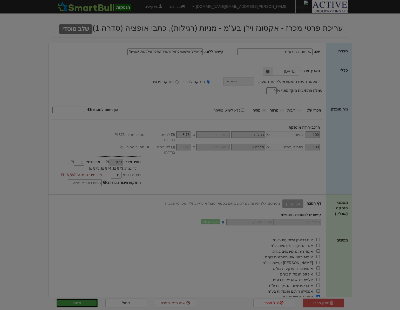
scroll to position [0, 0]
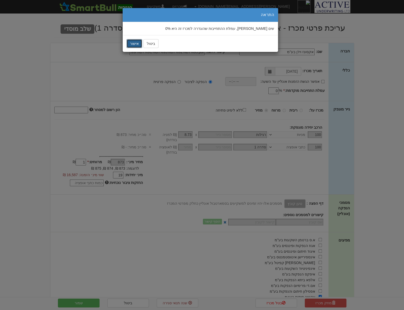
click at [136, 40] on button "אישור" at bounding box center [134, 43] width 16 height 9
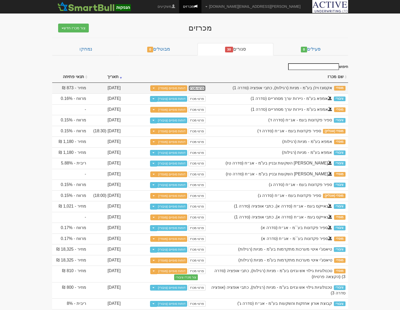
click at [192, 85] on link "פרטי מכרז" at bounding box center [197, 88] width 17 height 6
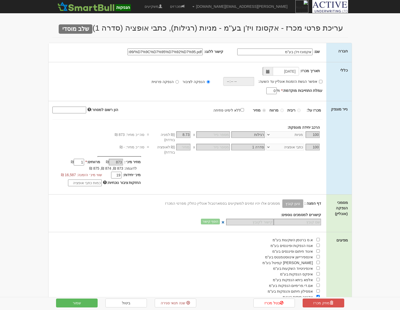
select select "מניות"
select select "כתבי אופציה"
drag, startPoint x: 192, startPoint y: 53, endPoint x: 70, endPoint y: 52, distance: 121.8
click at [70, 52] on div "שם: אקסונז ויז'ן בע''מ קישור ללוגו:" at bounding box center [185, 52] width 272 height 8
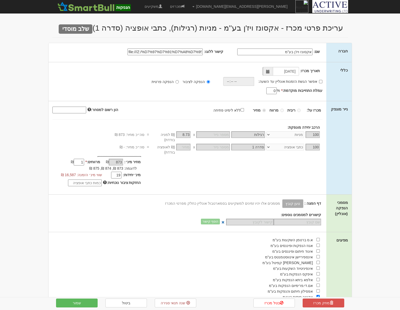
type input "pdf"
drag, startPoint x: 172, startPoint y: 51, endPoint x: 246, endPoint y: 52, distance: 73.5
click at [244, 52] on div "שם: אקסונז ויז'ן בע''מ קישור ללוגו: pdf" at bounding box center [185, 52] width 272 height 8
paste input "file:///Z:/%D7%97%D7%91%D7%A8%D7%95%D7%AA/%D7%90/%D7%90%D7%A7%D7%A1%D7%95%D7%A0…"
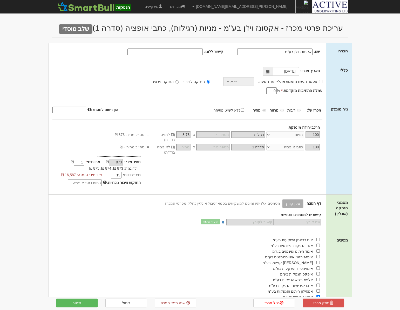
type input "file:///Z:/%D7%97%D7%91%D7%A8%D7%95%D7%AA/%D7%90/%D7%90%D7%A7%D7%A1%D7%95%D7%A0…"
click at [83, 306] on button "שמור" at bounding box center [77, 303] width 42 height 9
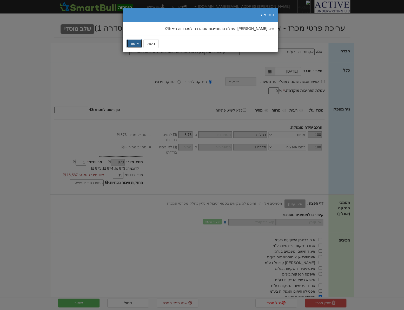
click at [133, 45] on button "אישור" at bounding box center [134, 43] width 16 height 9
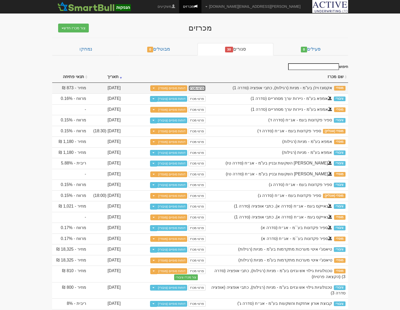
click at [196, 89] on link "פרטי מכרז" at bounding box center [197, 88] width 17 height 6
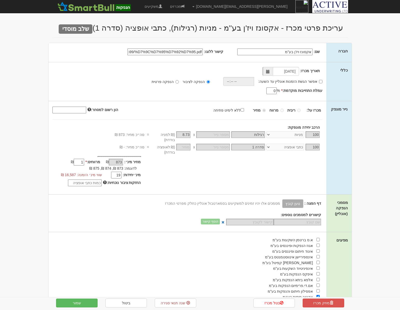
select select "מניות"
select select "כתבי אופציה"
drag, startPoint x: 198, startPoint y: 52, endPoint x: 58, endPoint y: 56, distance: 139.3
click at [52, 59] on div "שם: אקסונז ויז'ן בע''מ קישור ללוגו:" at bounding box center [188, 52] width 278 height 19
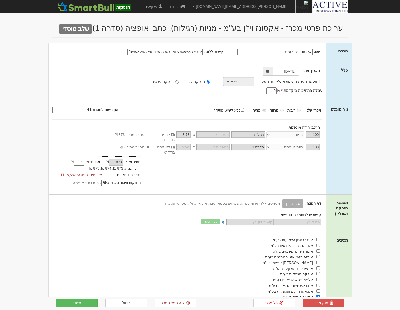
click at [138, 50] on input "file:///Z:/%D7%97%D7%91%D7%A8%D7%95%D7%AA/%D7%90/%D7%90%D7%A7%D7%A1%D7%95%D7%A0…" at bounding box center [165, 52] width 75 height 7
drag, startPoint x: 130, startPoint y: 52, endPoint x: 246, endPoint y: 50, distance: 116.9
click at [246, 50] on div "שם: אקסונז ויז'ן בע''מ קישור ללוגו:" at bounding box center [185, 52] width 272 height 8
paste input "Final_Logo_Axon_Vision"
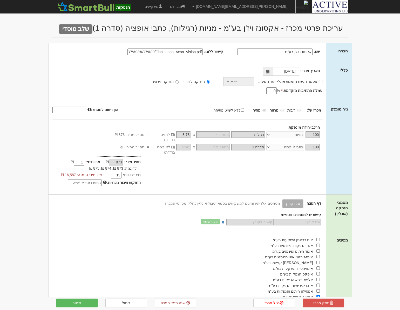
scroll to position [0, -474]
type input "file:///Z:/%D7%97%D7%91%D7%A8%D7%95%D7%AA/%D7%90/%D7%90%D7%A7%D7%A1%D7%95%D7%A0…"
click at [72, 304] on button "שמור" at bounding box center [77, 303] width 42 height 9
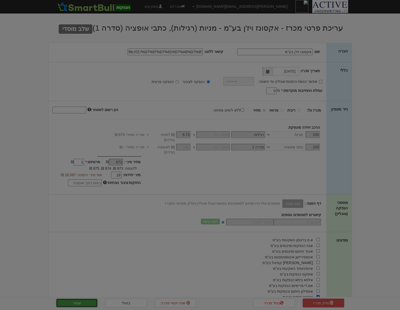
scroll to position [0, 0]
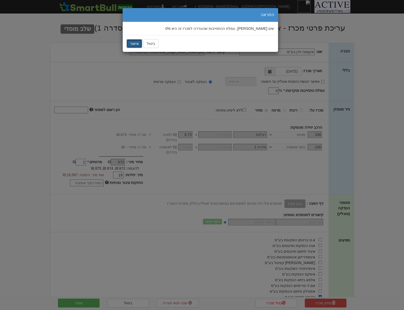
click at [130, 47] on button "אישור" at bounding box center [134, 43] width 16 height 9
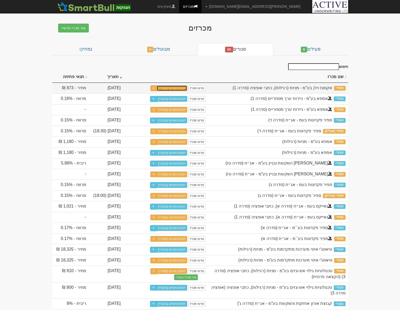
click at [176, 88] on link "דוחות סופיים (מוסדי)" at bounding box center [172, 88] width 31 height 6
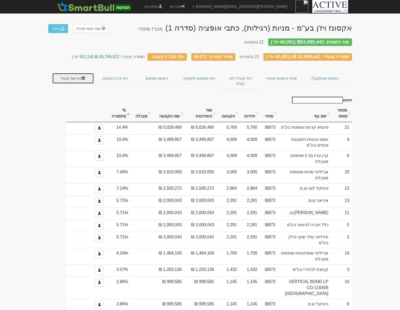
click at [75, 75] on link "הודעות קיבול" at bounding box center [73, 78] width 42 height 11
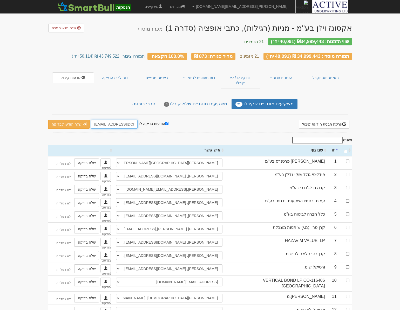
drag, startPoint x: 100, startPoint y: 116, endPoint x: 93, endPoint y: 116, distance: 7.5
click at [93, 120] on input "hitum@activeu.co.il" at bounding box center [114, 124] width 47 height 9
type input "[PERSON_NAME][EMAIL_ADDRESS][DOMAIN_NAME]"
click at [348, 173] on input "checkbox" at bounding box center [347, 174] width 3 height 3
checkbox input "true"
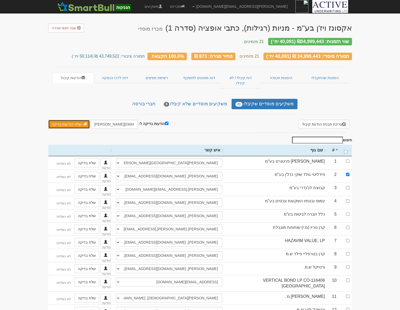
click at [75, 120] on link "שלח הודעות בדיקה" at bounding box center [69, 124] width 42 height 9
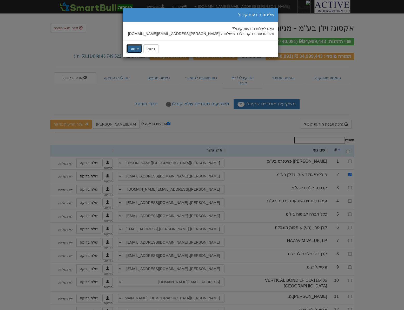
click at [131, 51] on button "אישור" at bounding box center [134, 48] width 16 height 9
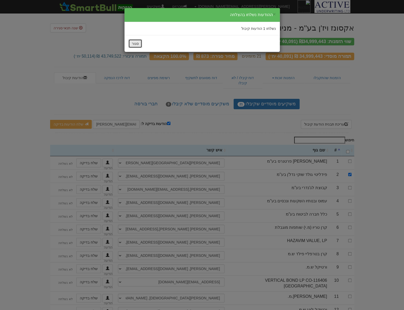
click at [140, 44] on button "סגור" at bounding box center [135, 43] width 14 height 9
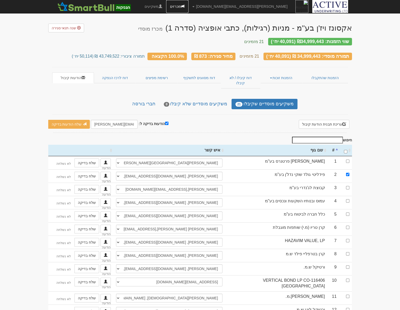
click at [189, 5] on link "מכרזים" at bounding box center [177, 6] width 22 height 13
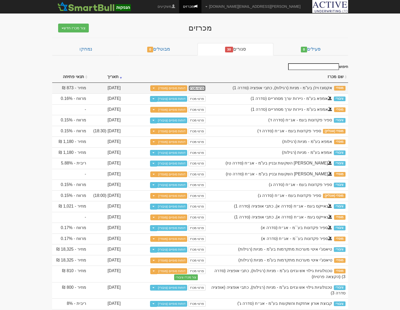
click at [190, 88] on link "פרטי מכרז" at bounding box center [197, 88] width 17 height 6
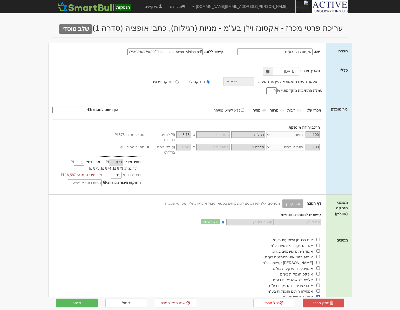
select select "מניות"
select select "כתבי אופציה"
click at [139, 52] on input "file:///Z:/%D7%97%D7%91%D7%A8%D7%95%D7%AA/%D7%90/%D7%90%D7%A7%D7%A1%D7%95%D7%A0…" at bounding box center [165, 52] width 75 height 7
drag, startPoint x: 148, startPoint y: 52, endPoint x: 93, endPoint y: 52, distance: 55.3
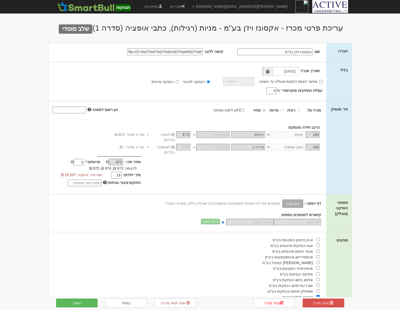
click at [93, 52] on div "file:///Z:/%D7%97%D7%91%D7%A8%D7%95%D7%AA/%D7%90/%D7%90%D7%A7%D7%A1%D7%95%D7%A0…" at bounding box center [147, 52] width 113 height 6
click at [134, 53] on input "file:///Z:/%D7%97%D7%91%D7%A8%D7%95%D7%AA/%D7%90/%D7%90%D7%A7%D7%A1%D7%95%D7%A0…" at bounding box center [165, 52] width 75 height 7
drag, startPoint x: 129, startPoint y: 52, endPoint x: 260, endPoint y: 56, distance: 130.7
click at [260, 56] on div "שם: אקסונז ויז'ן בע''מ קישור ללוגו:" at bounding box center [188, 52] width 278 height 19
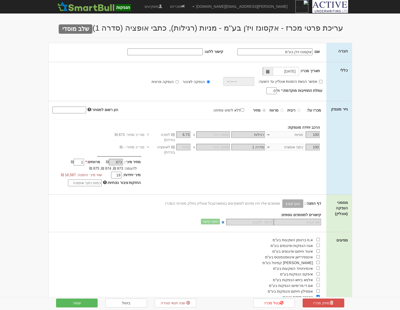
paste input "file:///Z:/%D7%97%D7%91%D7%A8%D7%95%D7%AA/%D7%90/%D7%90%D7%A7%D7%A1%D7%95%D7%A0…"
type input "file:///Z:/%D7%97%D7%91%D7%A8%D7%95%D7%AA/%D7%90/%D7%90%D7%A7%D7%A1%D7%95%D7%A0…"
click at [81, 301] on button "שמור" at bounding box center [77, 303] width 42 height 9
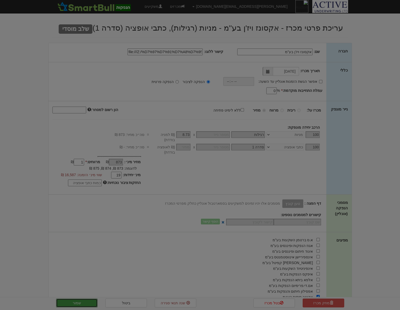
scroll to position [0, 0]
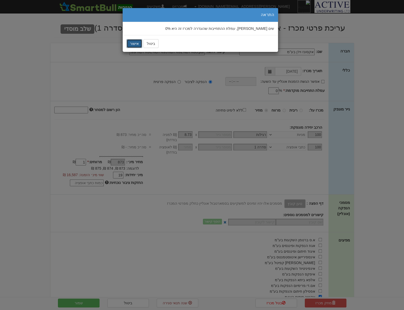
click at [132, 45] on button "אישור" at bounding box center [134, 43] width 16 height 9
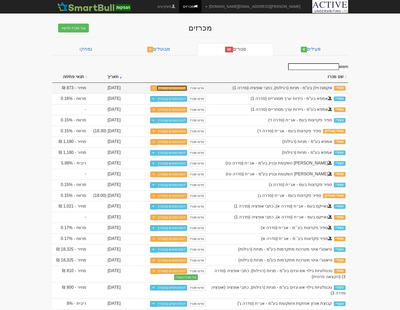
click at [177, 86] on link "דוחות סופיים (מוסדי)" at bounding box center [172, 88] width 31 height 6
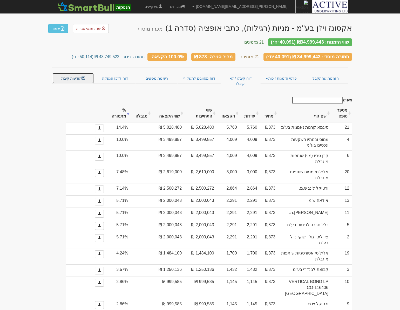
click at [73, 76] on link "הודעות קיבול" at bounding box center [73, 78] width 42 height 11
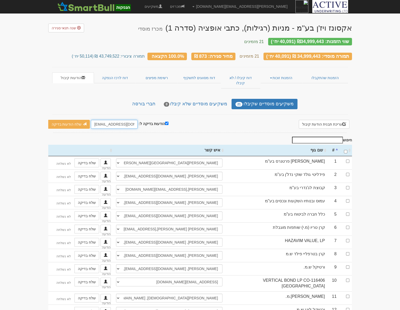
drag, startPoint x: 100, startPoint y: 116, endPoint x: 93, endPoint y: 115, distance: 7.6
click at [93, 120] on input "[EMAIL_ADDRESS][DOMAIN_NAME]" at bounding box center [114, 124] width 47 height 9
type input "[PERSON_NAME][EMAIL_ADDRESS][DOMAIN_NAME]"
click at [348, 160] on input "checkbox" at bounding box center [347, 161] width 3 height 3
checkbox input "true"
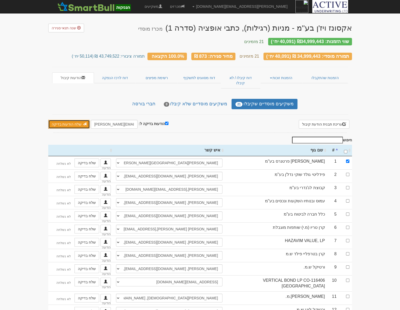
click at [74, 120] on link "שלח הודעות בדיקה" at bounding box center [69, 124] width 42 height 9
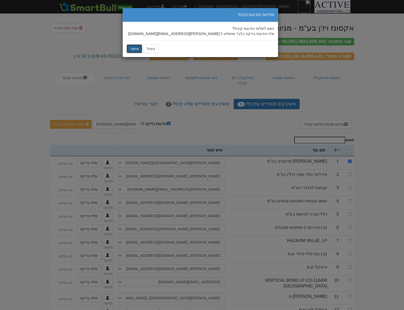
click at [137, 47] on button "אישור" at bounding box center [134, 48] width 16 height 9
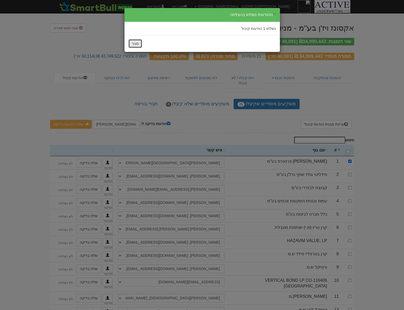
click at [137, 44] on button "סגור" at bounding box center [135, 43] width 14 height 9
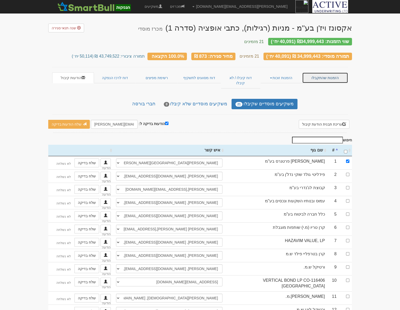
click at [330, 75] on link "הזמנות שהתקבלו" at bounding box center [325, 77] width 46 height 11
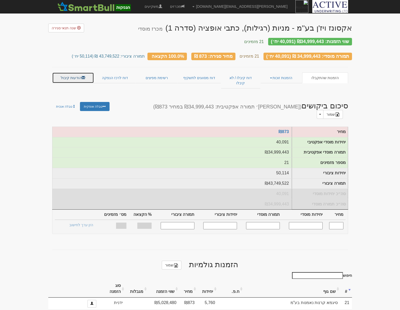
click at [66, 74] on link "הודעות קיבול" at bounding box center [73, 77] width 42 height 11
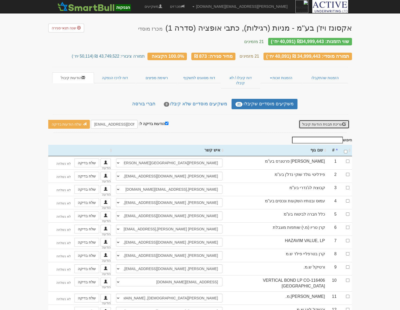
click at [327, 120] on button "עריכת תבנית הודעת קיבול" at bounding box center [324, 124] width 51 height 9
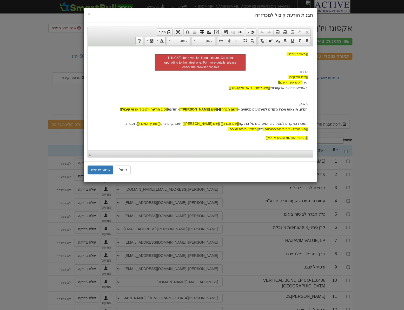
scroll to position [35, 0]
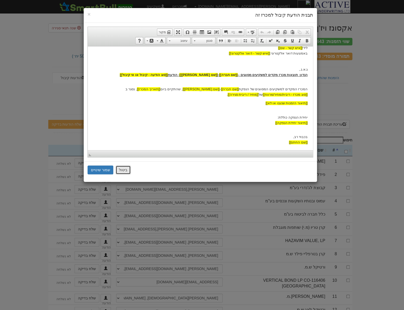
click at [122, 169] on button "ביטול" at bounding box center [123, 170] width 15 height 9
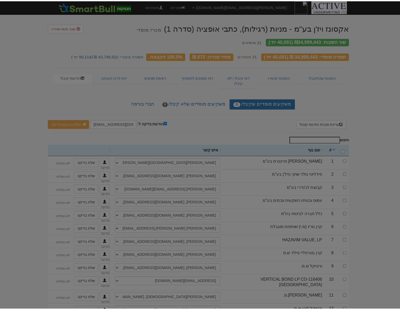
scroll to position [0, 0]
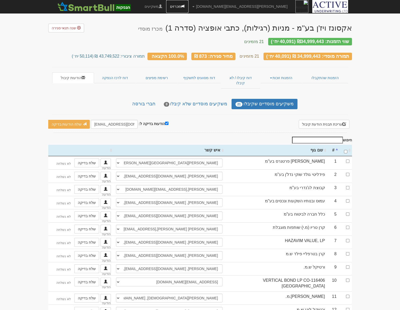
drag, startPoint x: 236, startPoint y: 8, endPoint x: 237, endPoint y: 13, distance: 5.7
click at [189, 8] on link "מכרזים" at bounding box center [177, 6] width 22 height 13
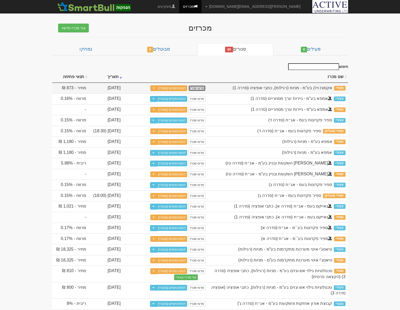
click at [204, 88] on link "פרטי מכרז" at bounding box center [197, 88] width 17 height 6
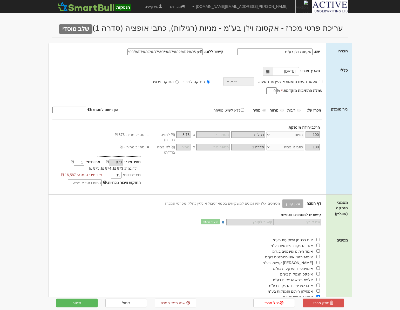
select select "מניות"
select select "כתבי אופציה"
click at [160, 54] on input "file:///Z:/%D7%97%D7%91%D7%A8%D7%95%D7%AA/%D7%90/%D7%90%D7%A7%D7%A1%D7%95%D7%A0…" at bounding box center [165, 52] width 75 height 7
drag, startPoint x: 164, startPoint y: 53, endPoint x: 58, endPoint y: 55, distance: 105.7
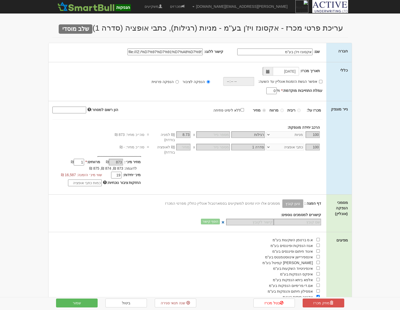
click at [58, 55] on div "שם: אקסונז ויז'ן בע''מ קישור ללוגו:" at bounding box center [185, 52] width 272 height 8
click at [136, 53] on input "file:///Z:/%D7%97%D7%91%D7%A8%D7%95%D7%AA/%D7%90/%D7%90%D7%A7%D7%A1%D7%95%D7%A0…" at bounding box center [165, 52] width 75 height 7
drag, startPoint x: 130, startPoint y: 52, endPoint x: 253, endPoint y: 51, distance: 123.9
click at [253, 51] on div "שם: אקסונז ויז'ן בע''מ קישור ללוגו:" at bounding box center [185, 52] width 272 height 8
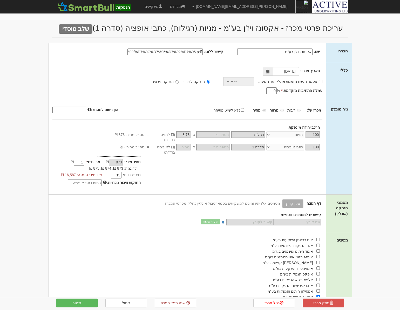
paste input "https://www.bing.com/images/search?view=detailV2&ccid=XOFydegB&id=EE806584FAA67…"
type input "https://www.bing.com/images/search?view=detailV2&ccid=XOFydegB&id=EE806584FAA67…"
click at [81, 304] on button "שמור" at bounding box center [77, 303] width 42 height 9
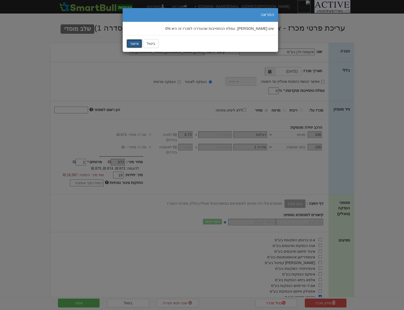
click at [135, 46] on button "אישור" at bounding box center [134, 43] width 16 height 9
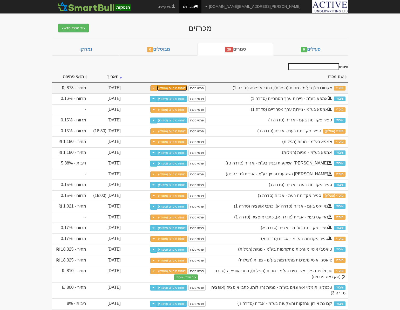
click at [175, 87] on link "דוחות סופיים (מוסדי)" at bounding box center [172, 88] width 31 height 6
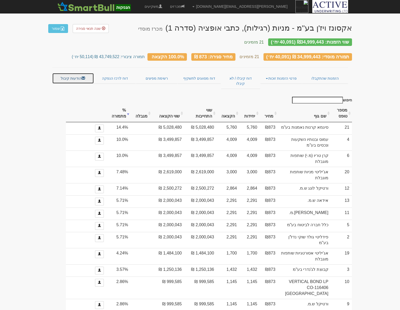
click at [81, 76] on link "הודעות קיבול" at bounding box center [73, 78] width 42 height 11
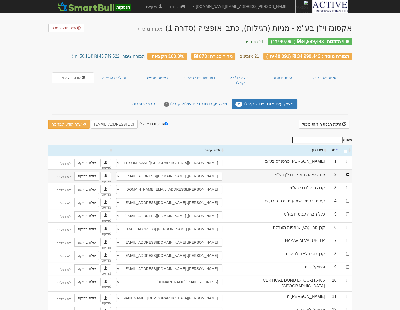
click at [349, 173] on input "checkbox" at bounding box center [347, 174] width 3 height 3
checkbox input "true"
click at [165, 122] on input "הודעות בדיקה ל:" at bounding box center [166, 123] width 3 height 3
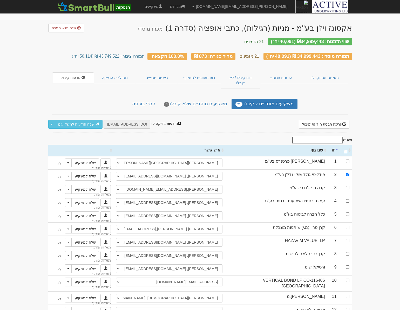
click at [178, 122] on input "הודעות בדיקה ל:" at bounding box center [179, 123] width 3 height 3
checkbox input "true"
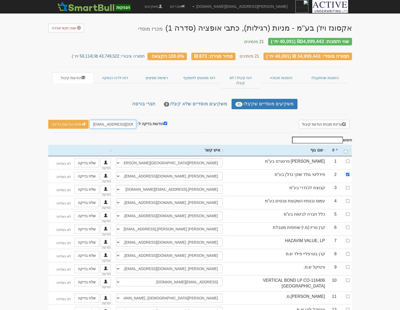
drag, startPoint x: 98, startPoint y: 115, endPoint x: 90, endPoint y: 115, distance: 7.5
click at [90, 120] on input "[EMAIL_ADDRESS][DOMAIN_NAME]" at bounding box center [113, 124] width 47 height 9
type input "[PERSON_NAME][EMAIL_ADDRESS][DOMAIN_NAME]"
click at [68, 120] on link "שלח הודעות בדיקה" at bounding box center [68, 124] width 41 height 9
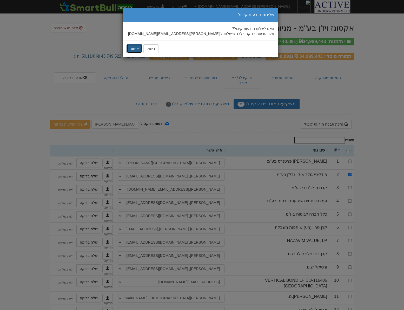
click at [137, 47] on button "אישור" at bounding box center [134, 48] width 16 height 9
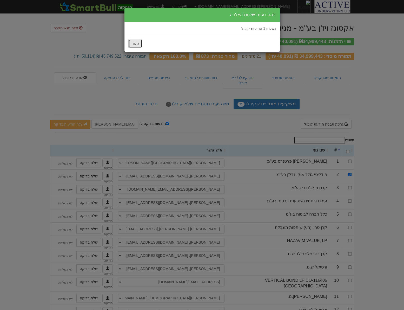
click at [135, 42] on button "סגור" at bounding box center [135, 43] width 14 height 9
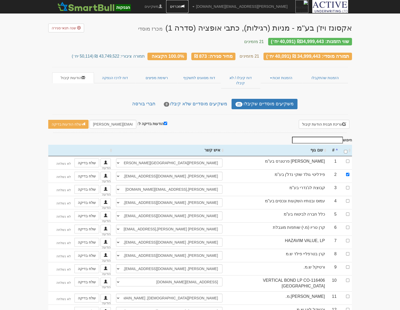
click at [189, 9] on link "מכרזים" at bounding box center [177, 6] width 22 height 13
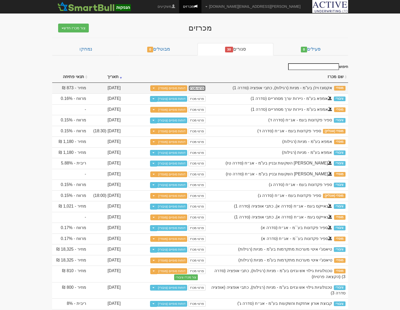
click at [198, 87] on link "פרטי מכרז" at bounding box center [197, 88] width 17 height 6
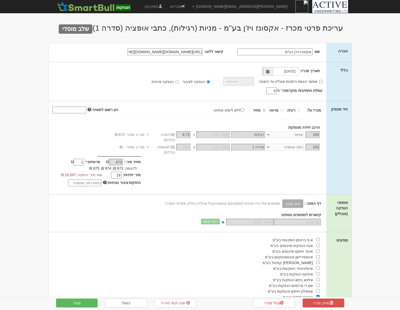
select select "מניות"
select select "כתבי אופציה"
drag, startPoint x: 172, startPoint y: 51, endPoint x: 51, endPoint y: 54, distance: 121.6
click at [51, 54] on div "שם: אקסונז ויז'ן בע''מ קישור ללוגו:" at bounding box center [185, 52] width 272 height 8
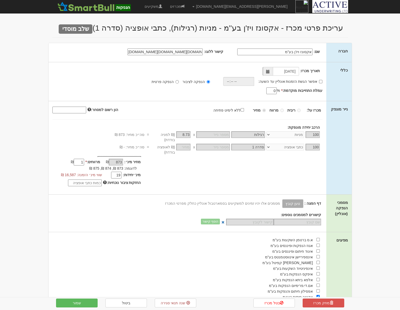
click at [132, 51] on input "https://www.bing.com/images/search?view=detailV2&ccid=XOFydegB&id=EE806584FAA67…" at bounding box center [165, 52] width 75 height 7
drag, startPoint x: 129, startPoint y: 52, endPoint x: 296, endPoint y: 53, distance: 167.0
click at [296, 53] on div "שם: אקסונז ויז'ן בע''מ קישור ללוגו:" at bounding box center [185, 52] width 272 height 8
paste input "brainnu.com/wp-content/uploads/2020/07/axon-vision.png"
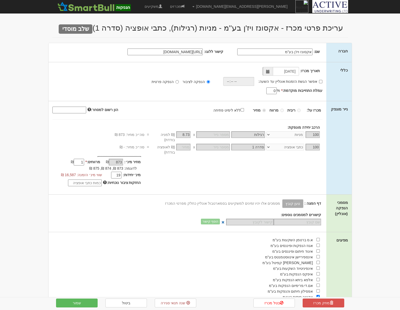
scroll to position [0, -31]
type input "https://brainnu.com/wp-content/uploads/2020/07/axon-vision.png"
click at [86, 301] on button "שמור" at bounding box center [77, 303] width 42 height 9
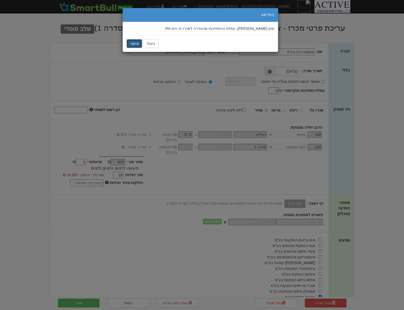
click at [133, 44] on button "אישור" at bounding box center [134, 43] width 16 height 9
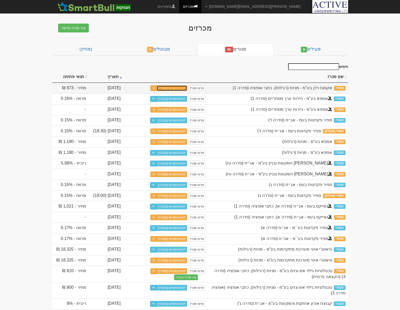
click at [171, 87] on link "דוחות סופיים (מוסדי)" at bounding box center [172, 88] width 31 height 6
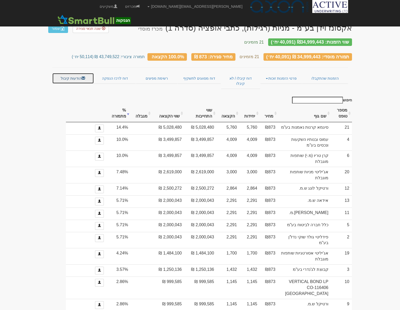
click at [57, 73] on link "הודעות קיבול" at bounding box center [73, 78] width 42 height 11
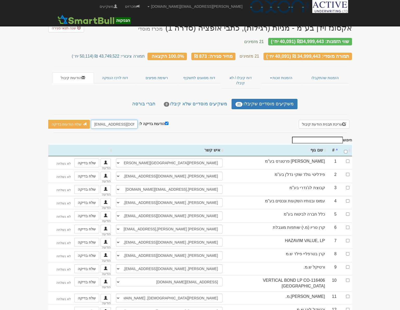
drag, startPoint x: 100, startPoint y: 115, endPoint x: 92, endPoint y: 115, distance: 8.6
click at [92, 120] on input "[EMAIL_ADDRESS][DOMAIN_NAME]" at bounding box center [114, 124] width 47 height 9
type input "[PERSON_NAME][EMAIL_ADDRESS][DOMAIN_NAME]"
click at [347, 173] on input "checkbox" at bounding box center [347, 174] width 3 height 3
checkbox input "true"
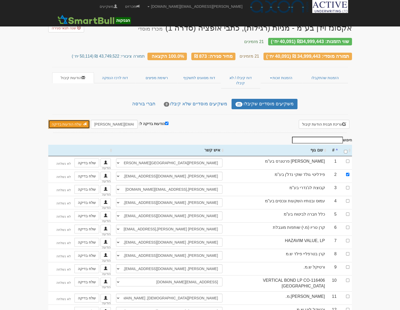
click at [71, 120] on link "שלח הודעות בדיקה" at bounding box center [69, 124] width 42 height 9
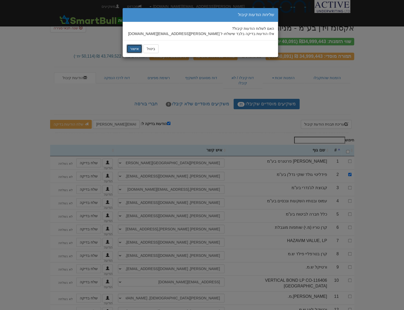
click at [140, 47] on button "אישור" at bounding box center [134, 48] width 16 height 9
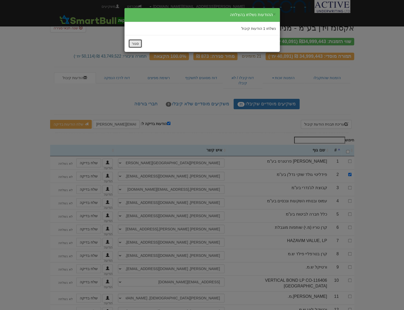
click at [135, 44] on button "סגור" at bounding box center [135, 43] width 14 height 9
